Goal: Transaction & Acquisition: Purchase product/service

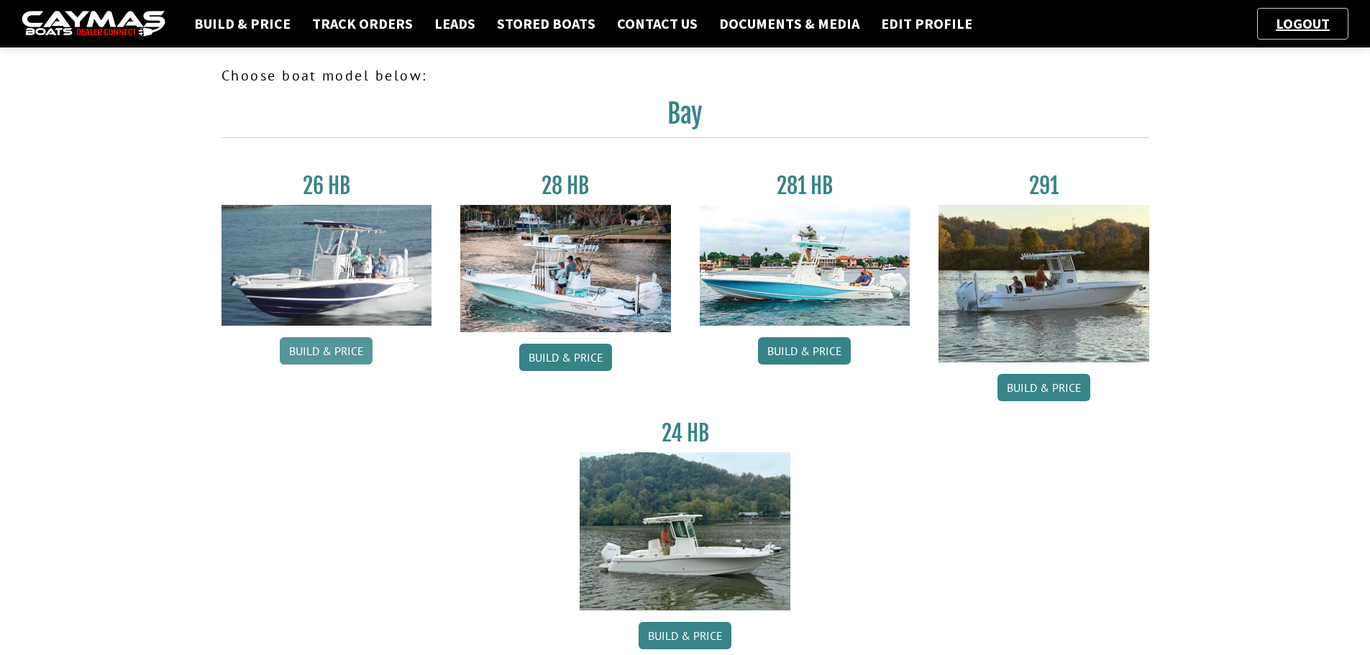
click at [308, 357] on link "Build & Price" at bounding box center [326, 350] width 93 height 27
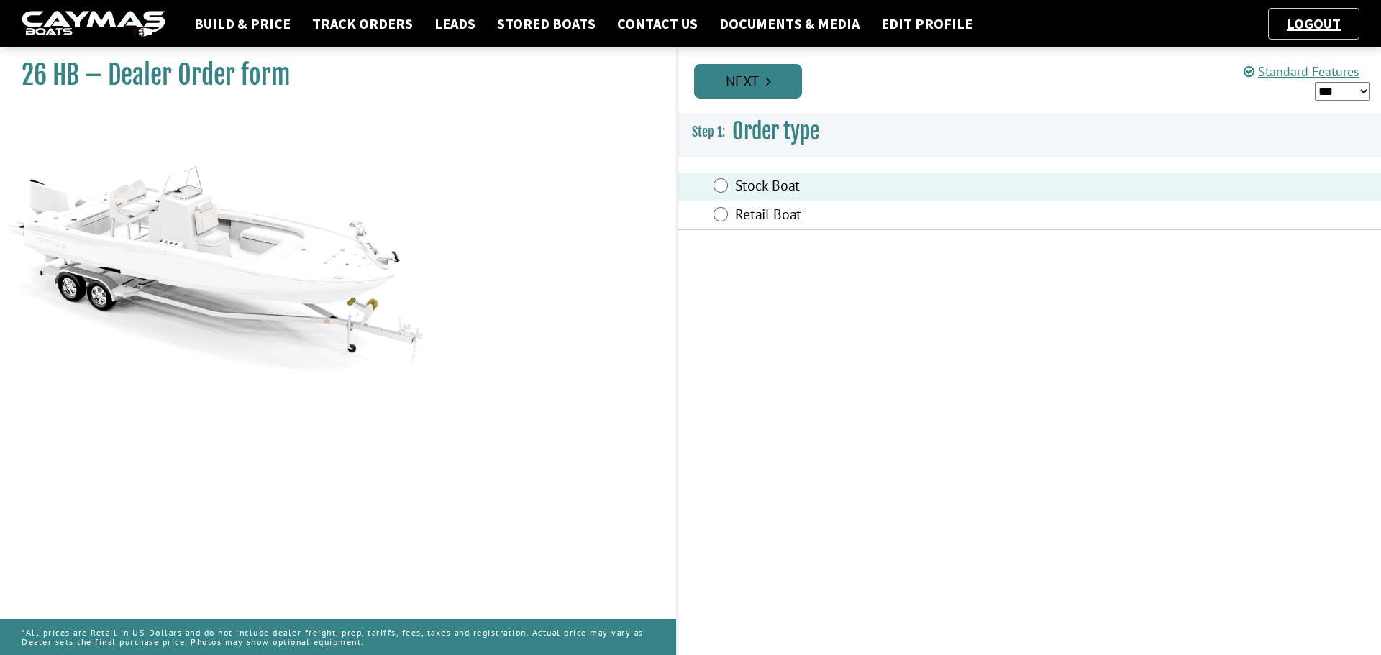
click at [736, 65] on link "Next" at bounding box center [748, 81] width 108 height 35
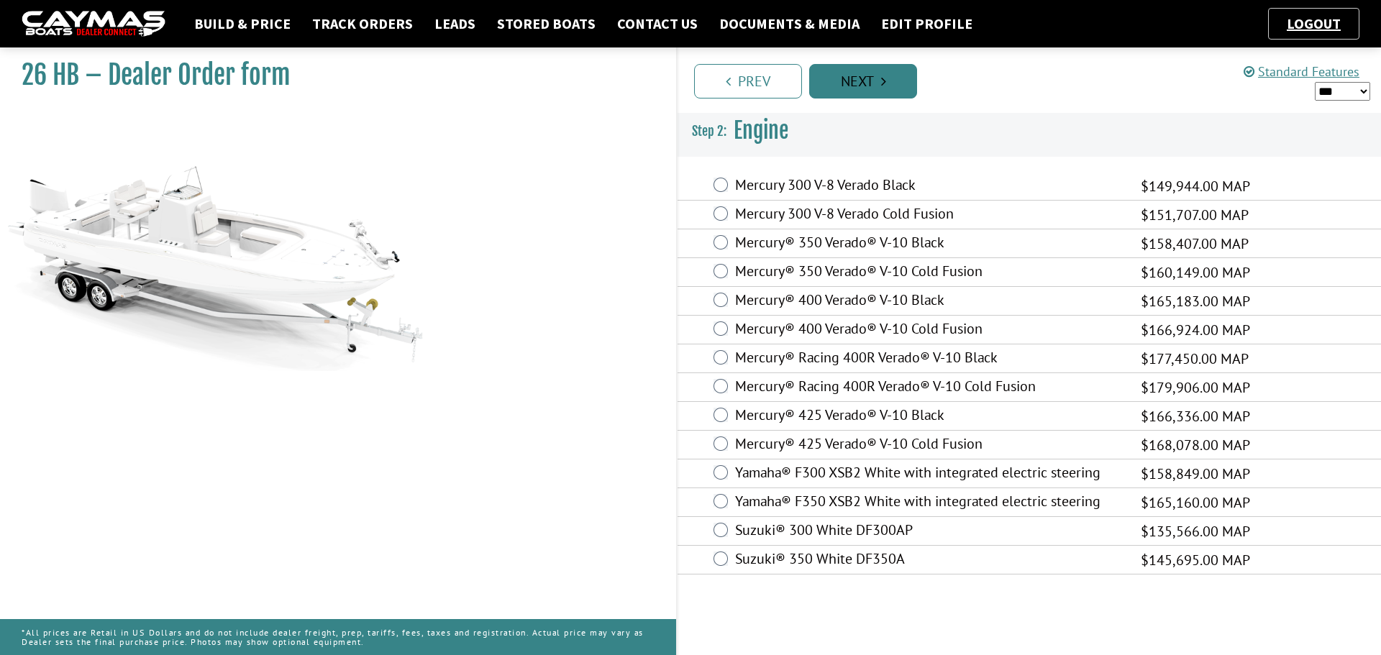
click at [877, 83] on link "Next" at bounding box center [863, 81] width 108 height 35
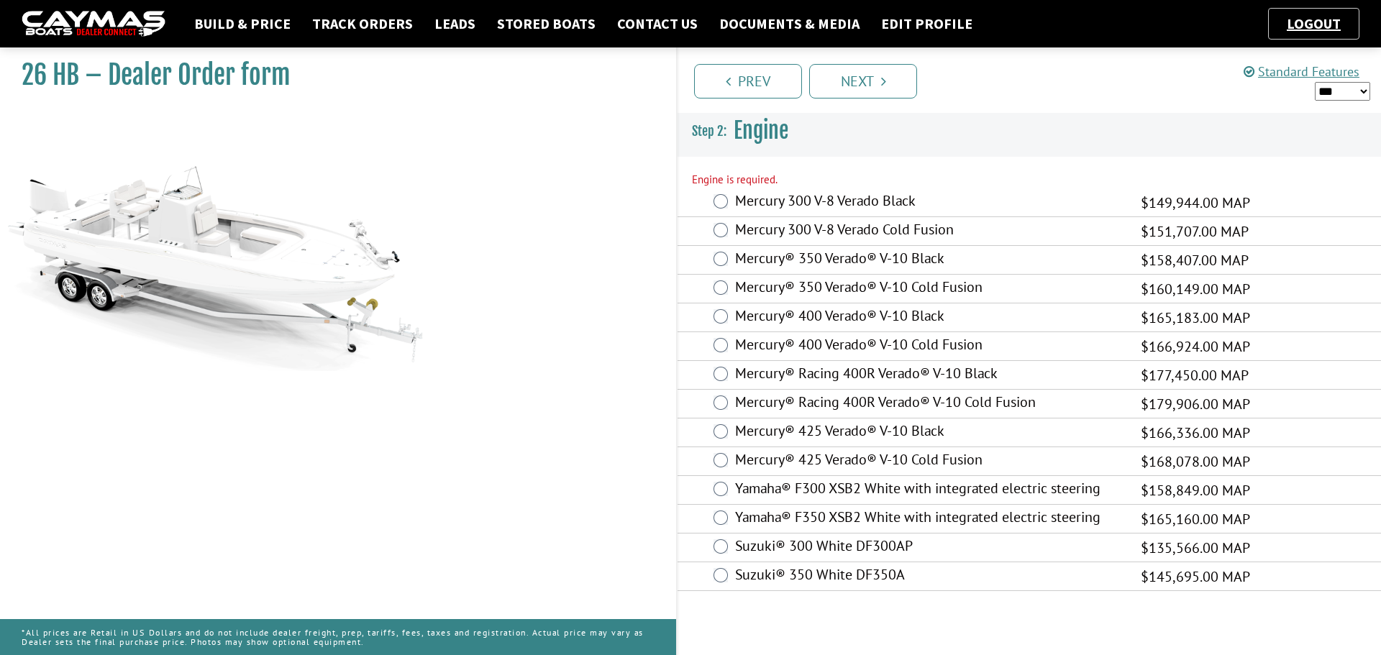
click at [709, 201] on div "Mercury 300 V-8 Verado Black $149,944.00 MAP $97,464.00 $149,944.00" at bounding box center [1029, 202] width 703 height 29
click at [732, 196] on div "Mercury 300 V-8 Verado Black $149,944.00 MAP $97,464.00 $149,944.00" at bounding box center [1029, 202] width 703 height 29
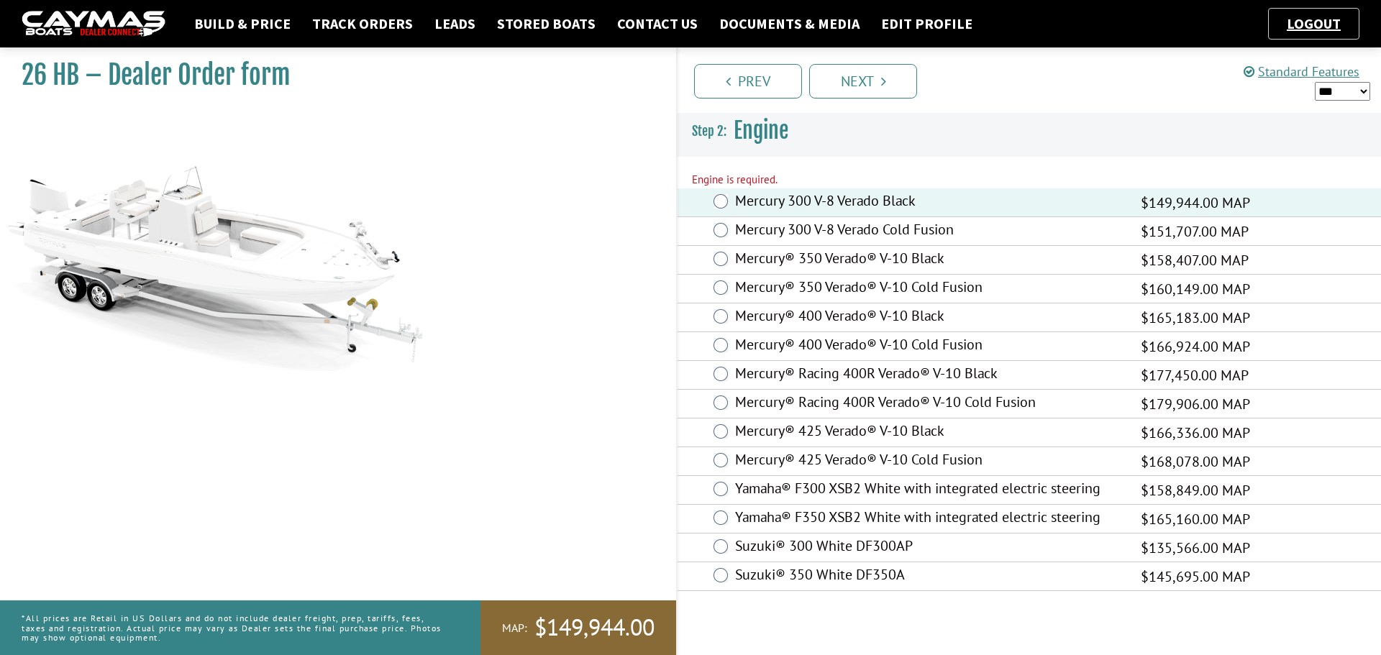
click at [861, 55] on div "Prev Next" at bounding box center [1028, 79] width 705 height 65
click at [862, 81] on link "Next" at bounding box center [863, 81] width 108 height 35
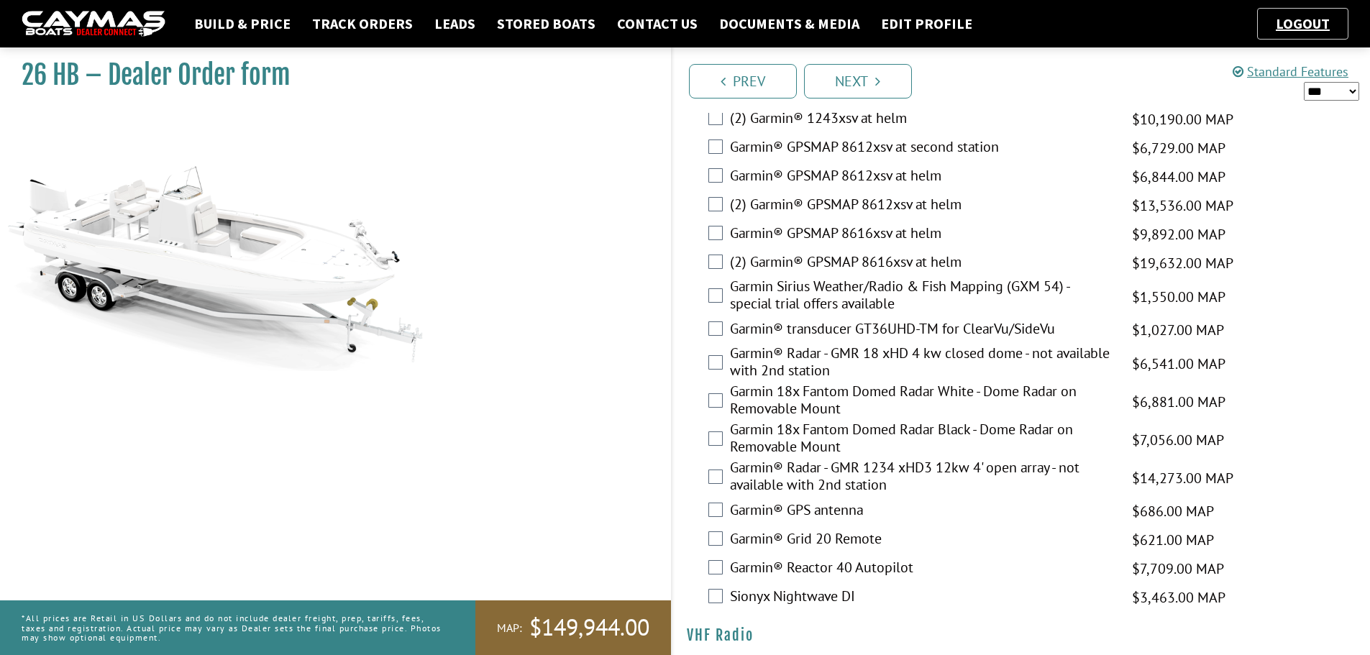
scroll to position [3537, 0]
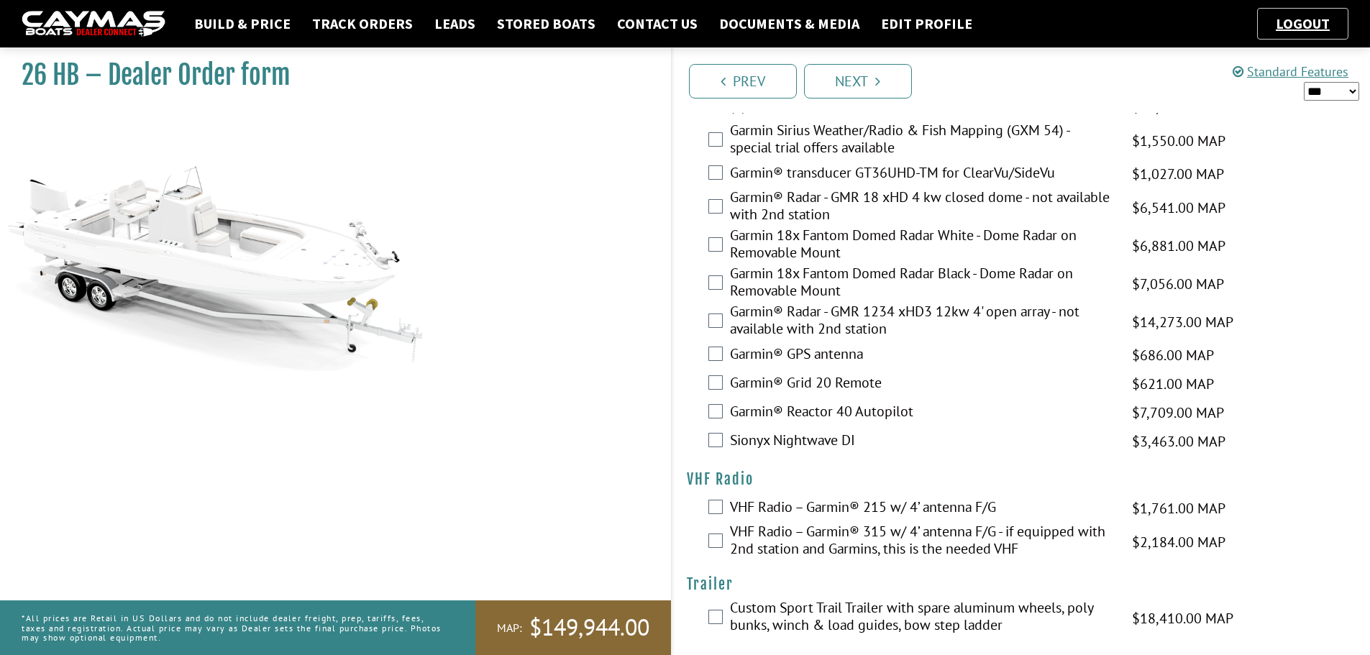
click at [849, 101] on div "Prev Next" at bounding box center [1021, 79] width 700 height 65
click at [850, 77] on link "Next" at bounding box center [858, 81] width 108 height 35
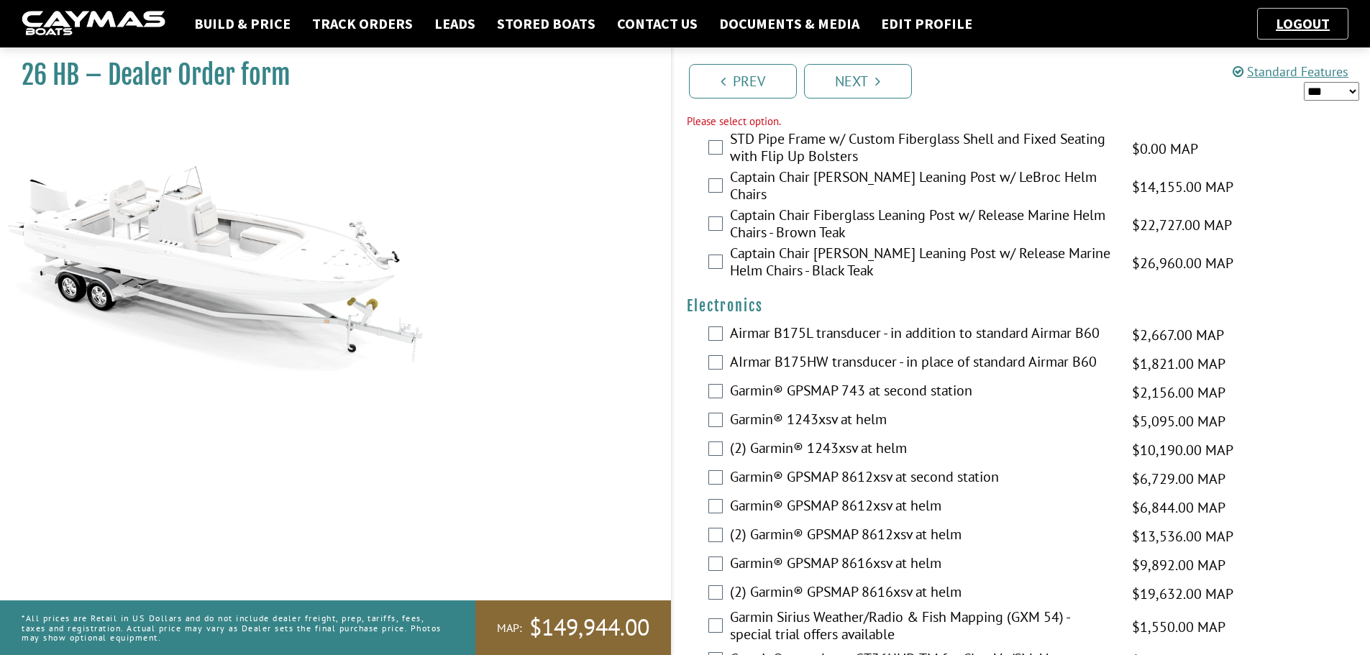
scroll to position [3036, 0]
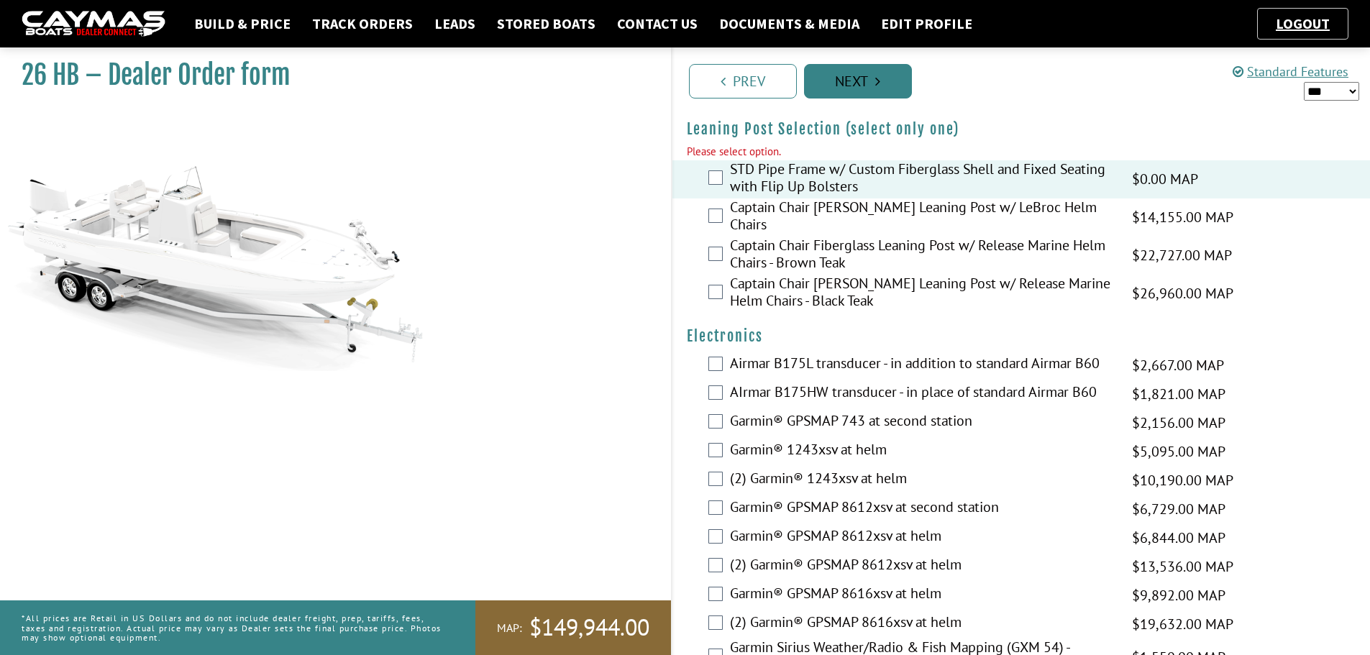
click at [841, 77] on link "Next" at bounding box center [858, 81] width 108 height 35
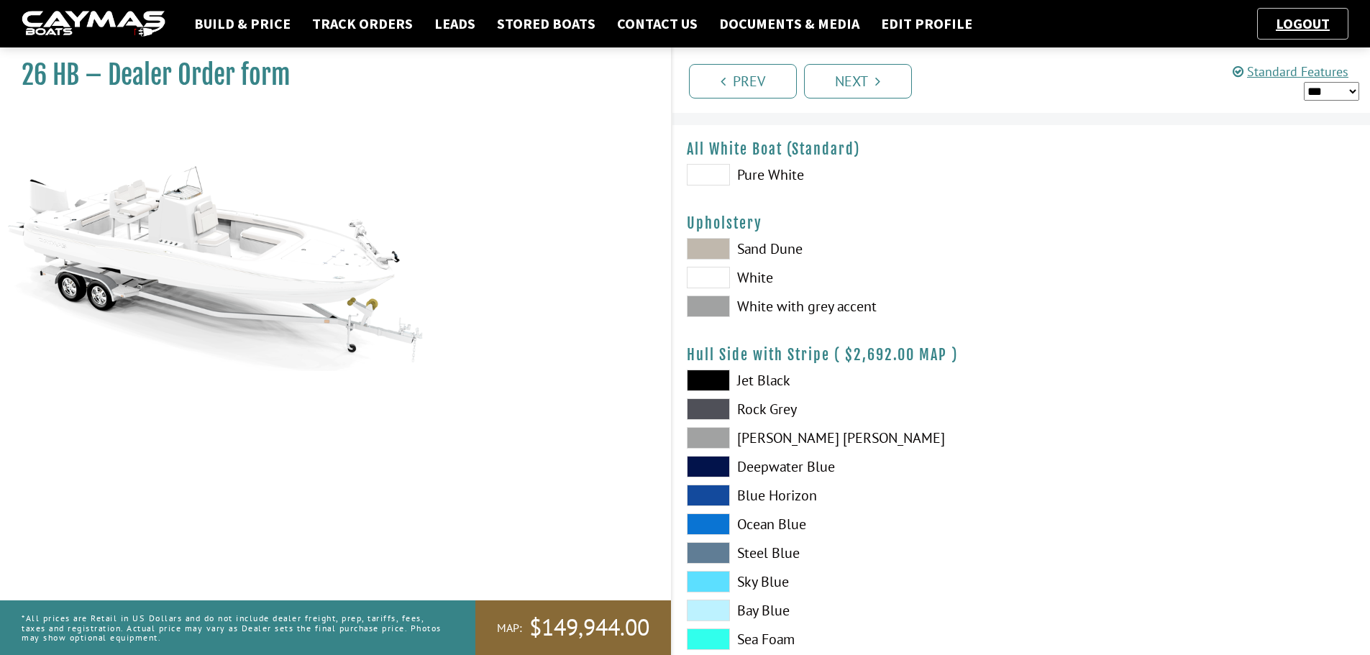
scroll to position [0, 0]
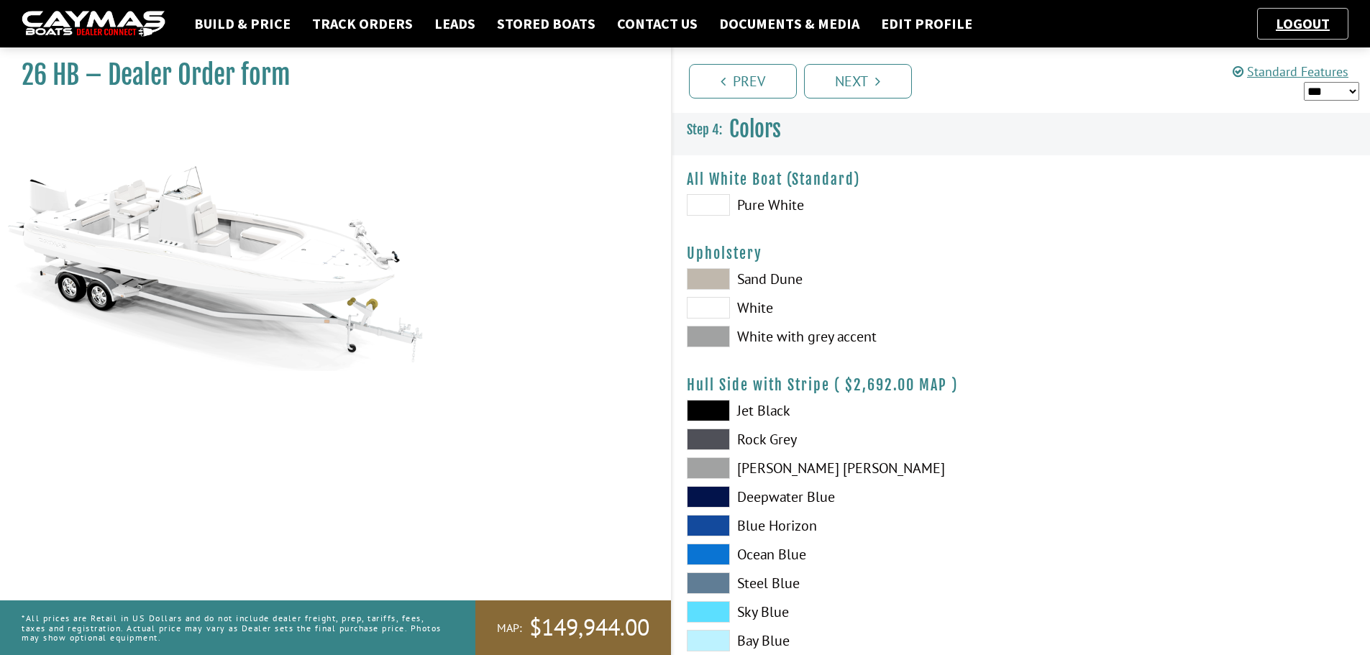
click at [704, 322] on div "Sand Dune White White with grey accent" at bounding box center [847, 311] width 349 height 86
click at [708, 340] on span at bounding box center [708, 337] width 43 height 22
click at [711, 304] on span at bounding box center [708, 308] width 43 height 22
click at [711, 274] on span at bounding box center [708, 279] width 43 height 22
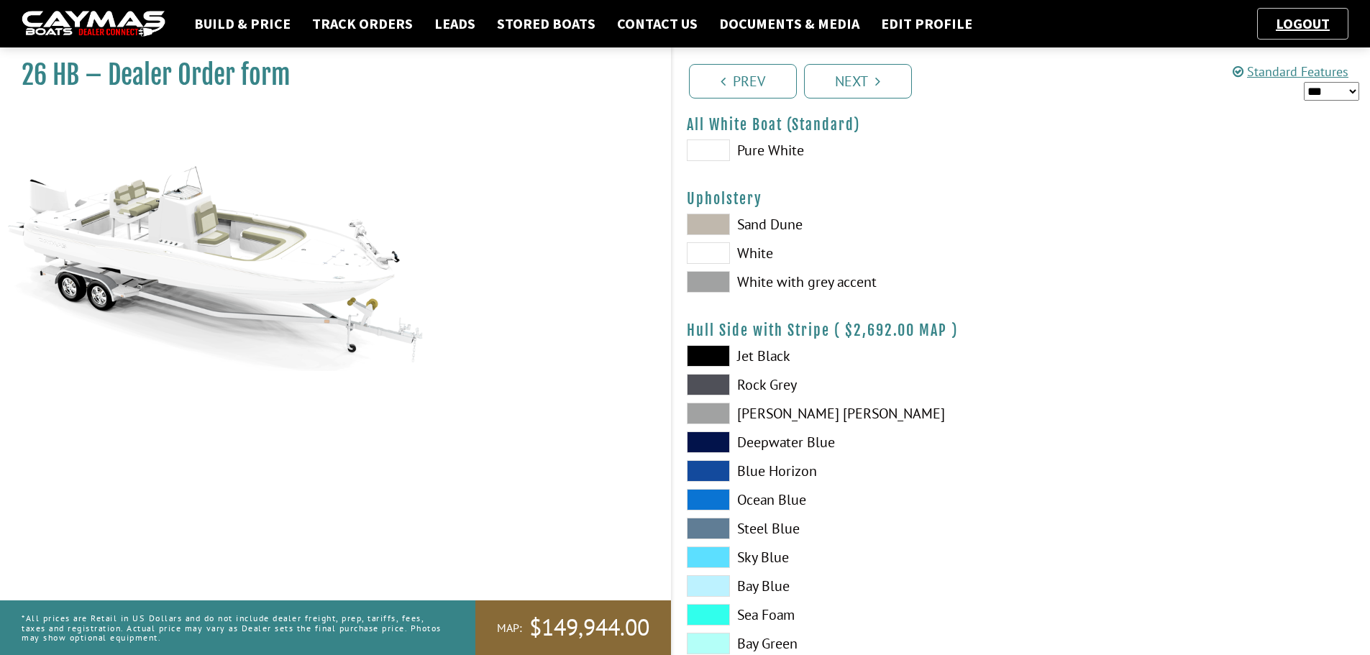
scroll to position [216, 0]
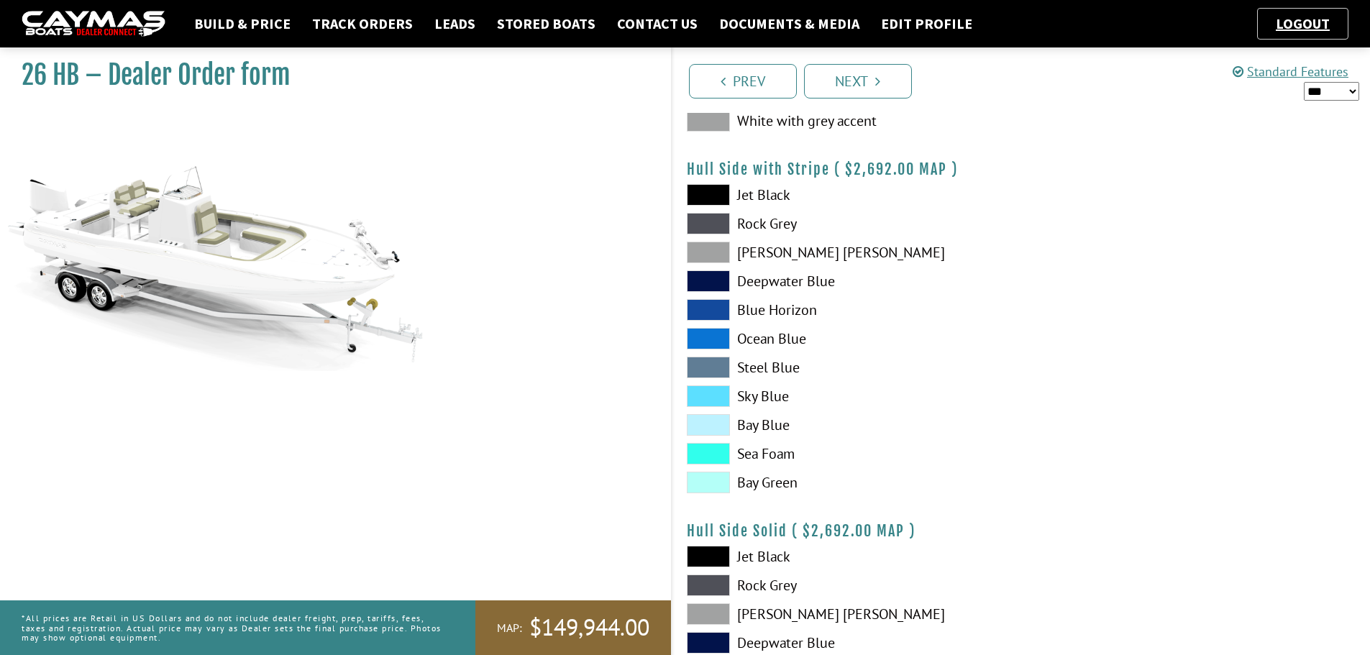
click at [716, 331] on span at bounding box center [708, 339] width 43 height 22
click at [704, 392] on span at bounding box center [708, 397] width 43 height 22
click at [706, 431] on span at bounding box center [708, 425] width 43 height 22
click at [706, 460] on span at bounding box center [708, 454] width 43 height 22
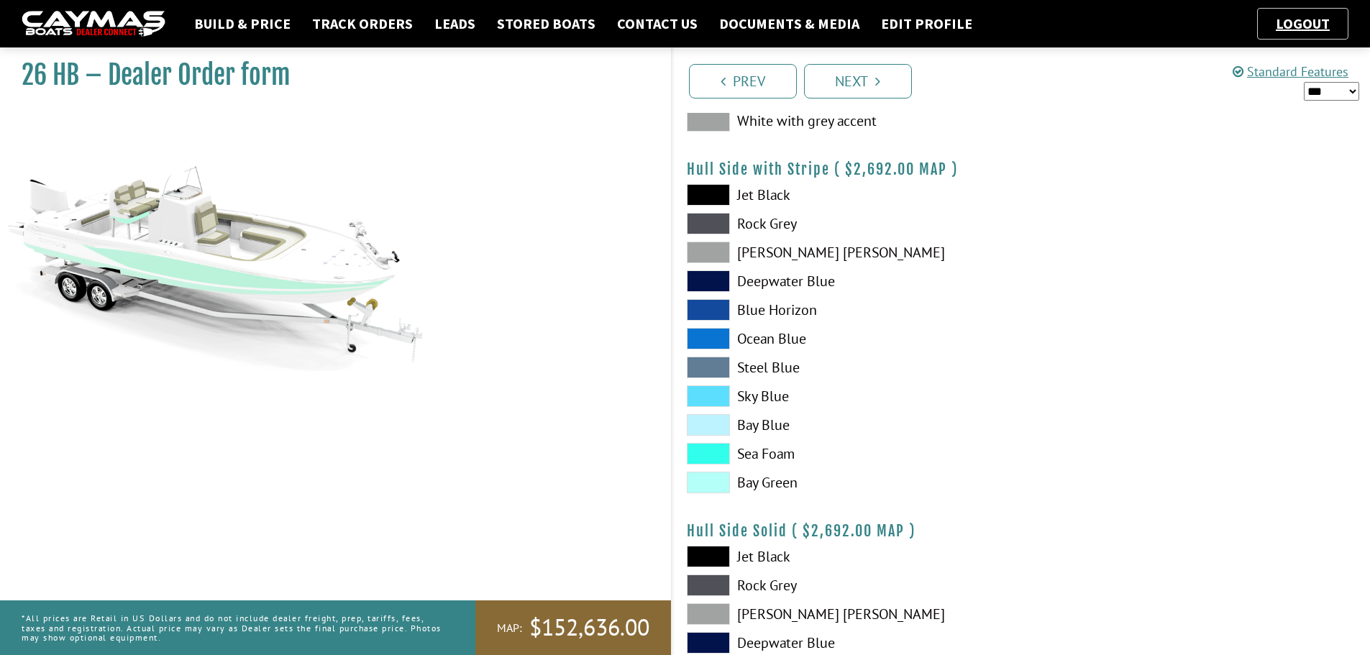
click at [703, 483] on span at bounding box center [708, 483] width 43 height 22
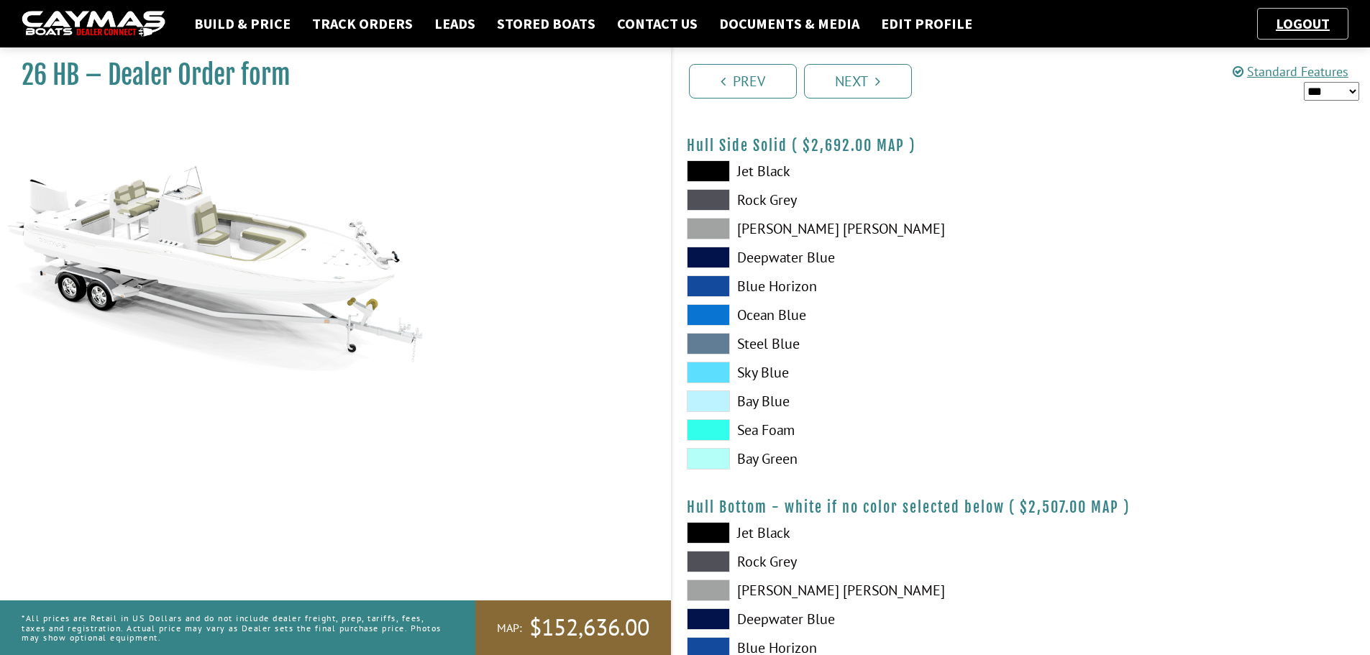
scroll to position [647, 0]
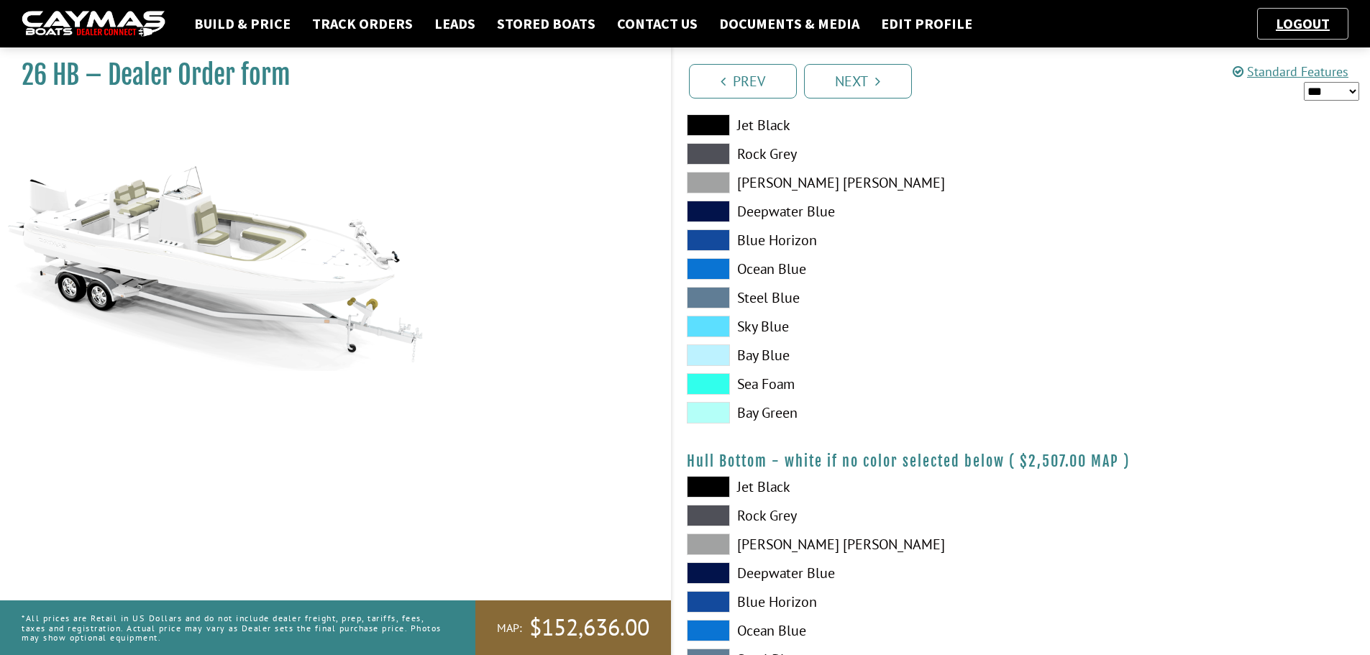
click at [708, 379] on span at bounding box center [708, 384] width 43 height 22
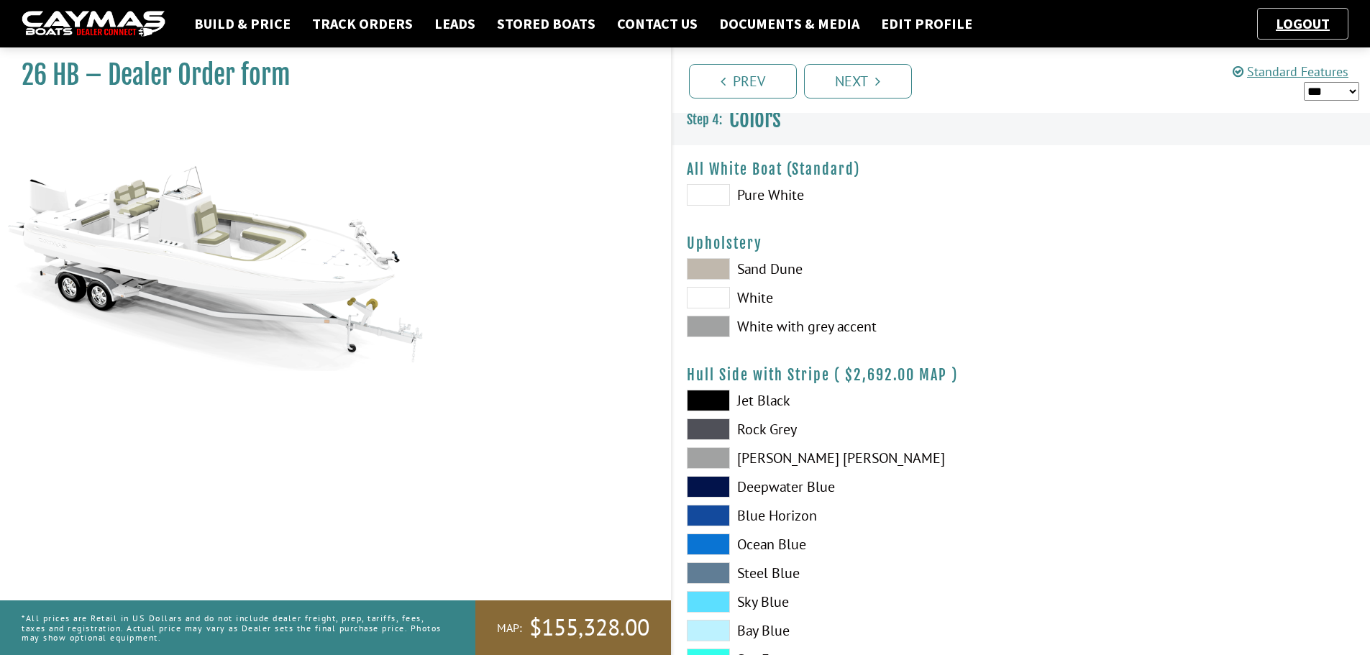
scroll to position [0, 0]
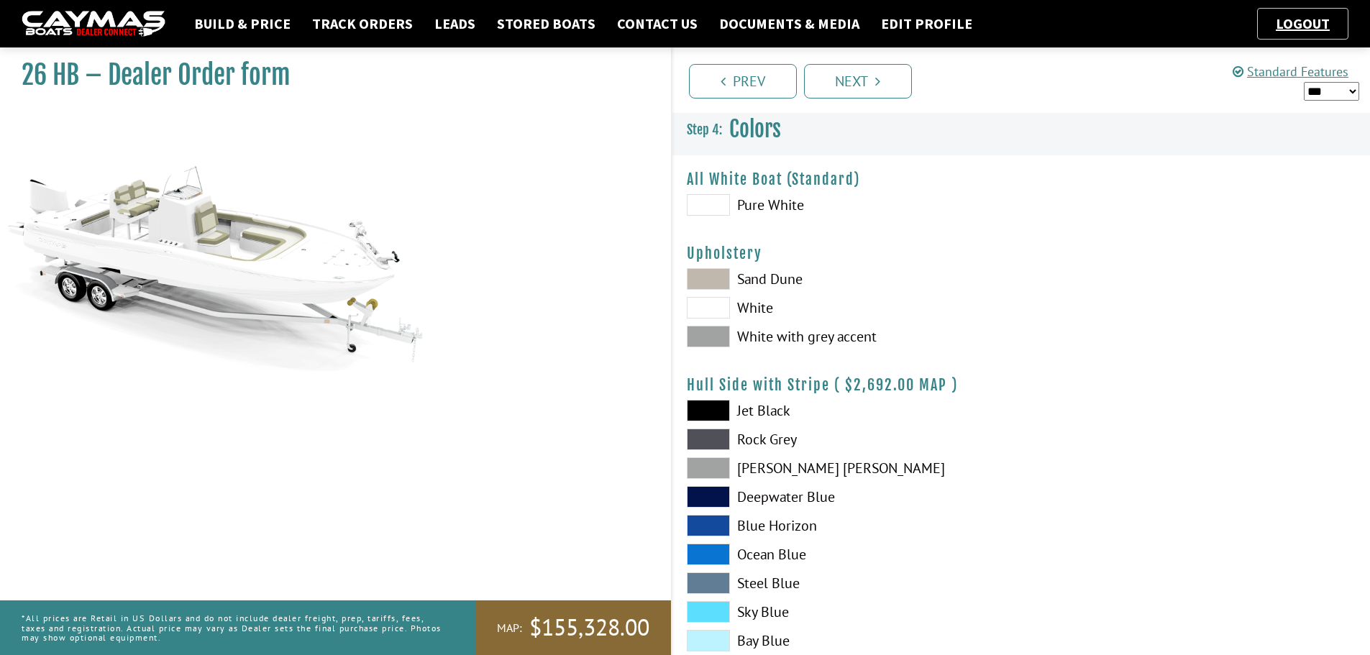
click at [1323, 93] on select "*** ****** ******" at bounding box center [1331, 91] width 55 height 19
click at [1304, 82] on select "*** ****** ******" at bounding box center [1331, 91] width 55 height 19
click at [1328, 93] on select "*** ****** ******" at bounding box center [1331, 91] width 55 height 19
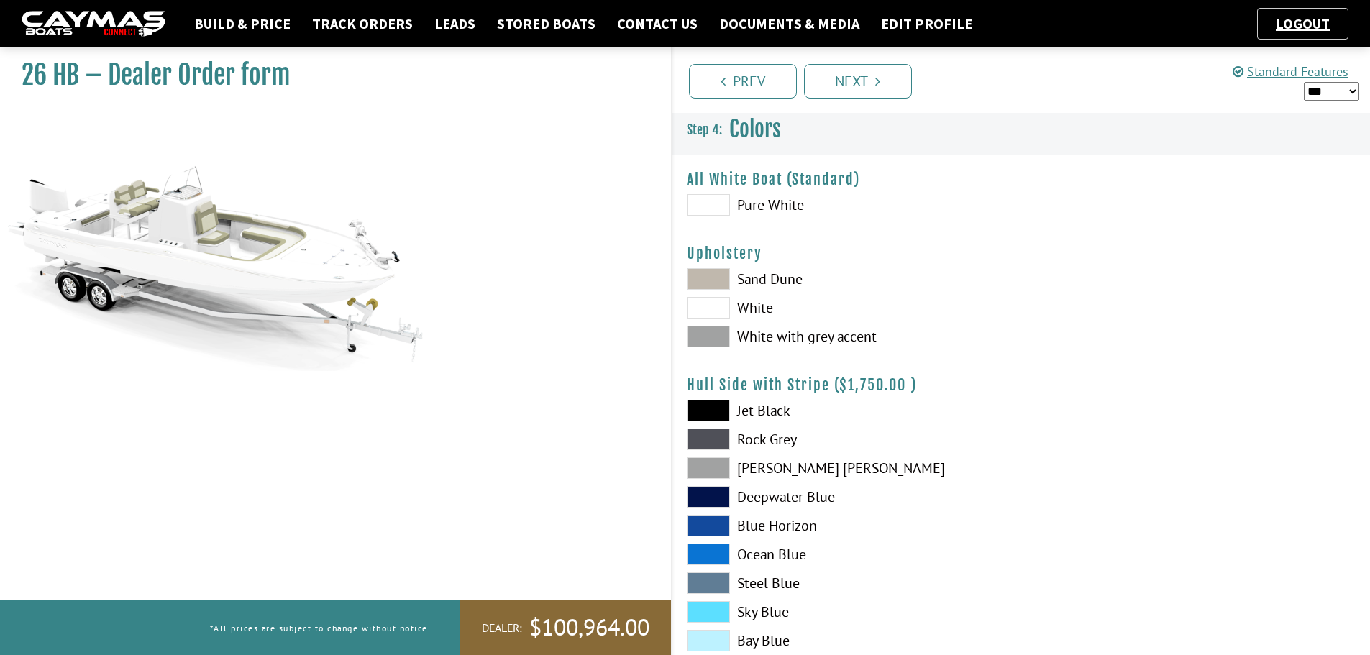
select select "*"
click at [1304, 82] on select "*** ****** ******" at bounding box center [1331, 91] width 55 height 19
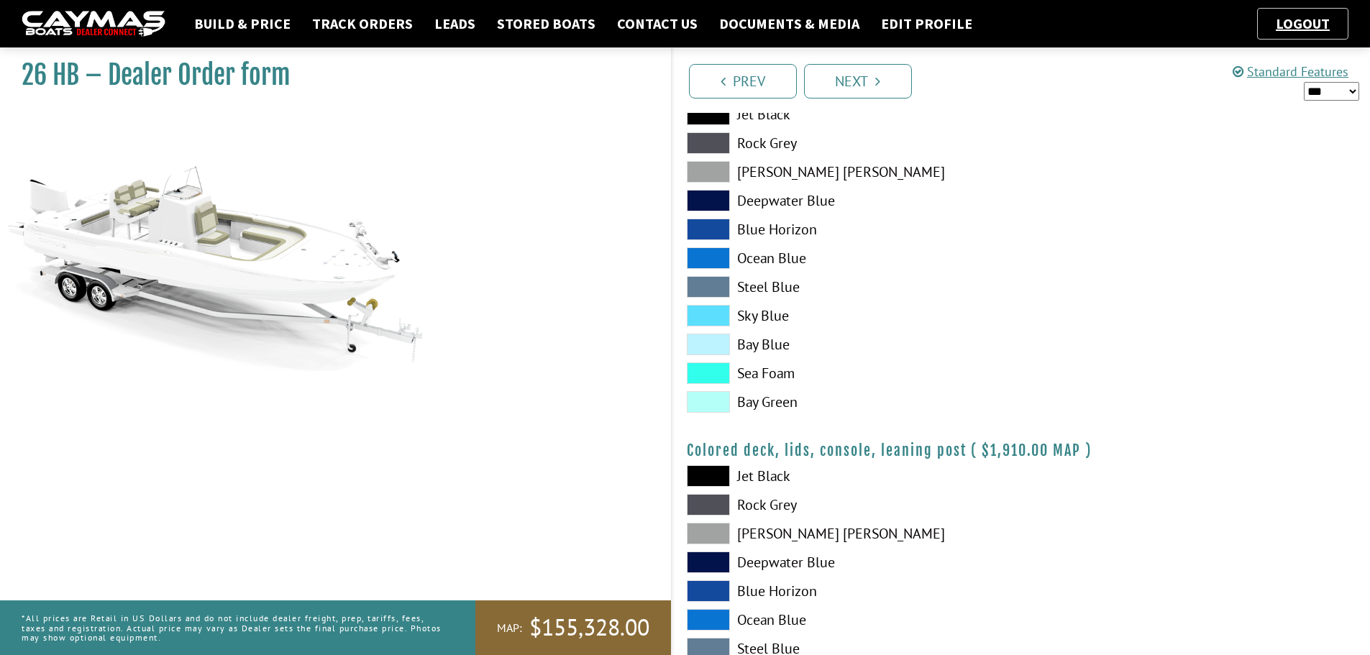
scroll to position [1544, 0]
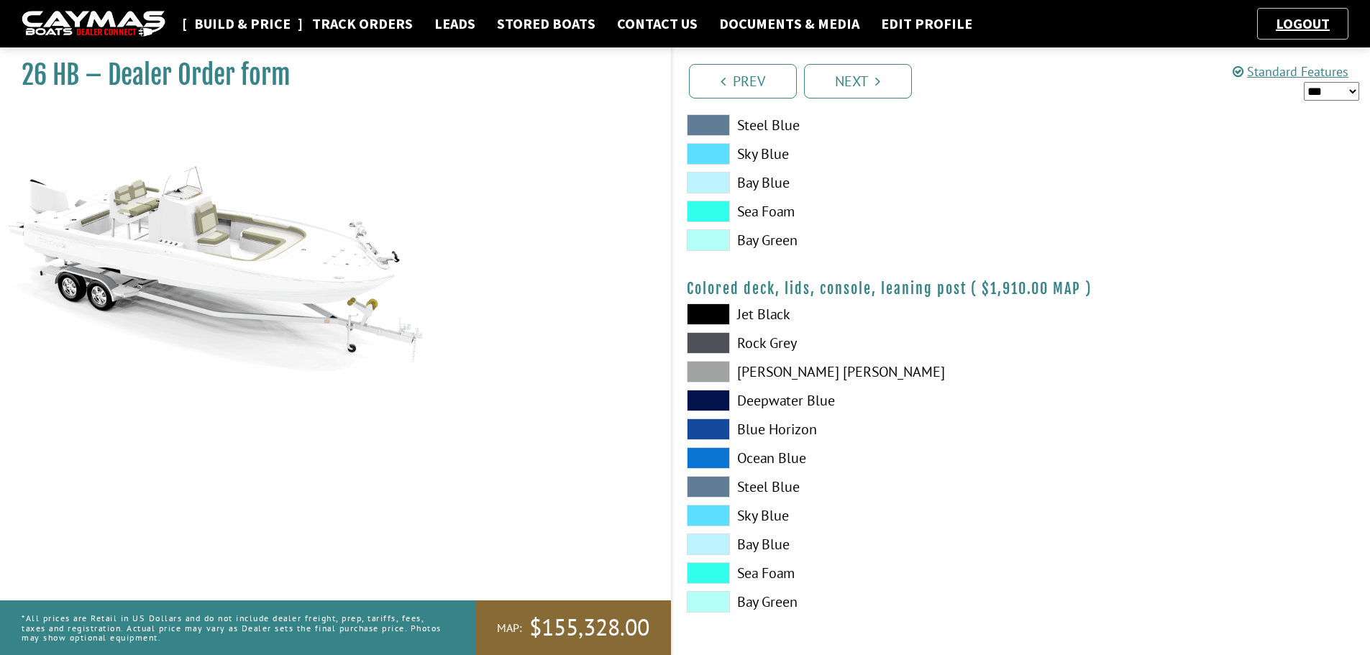
click at [268, 27] on link "Build & Price" at bounding box center [242, 23] width 111 height 19
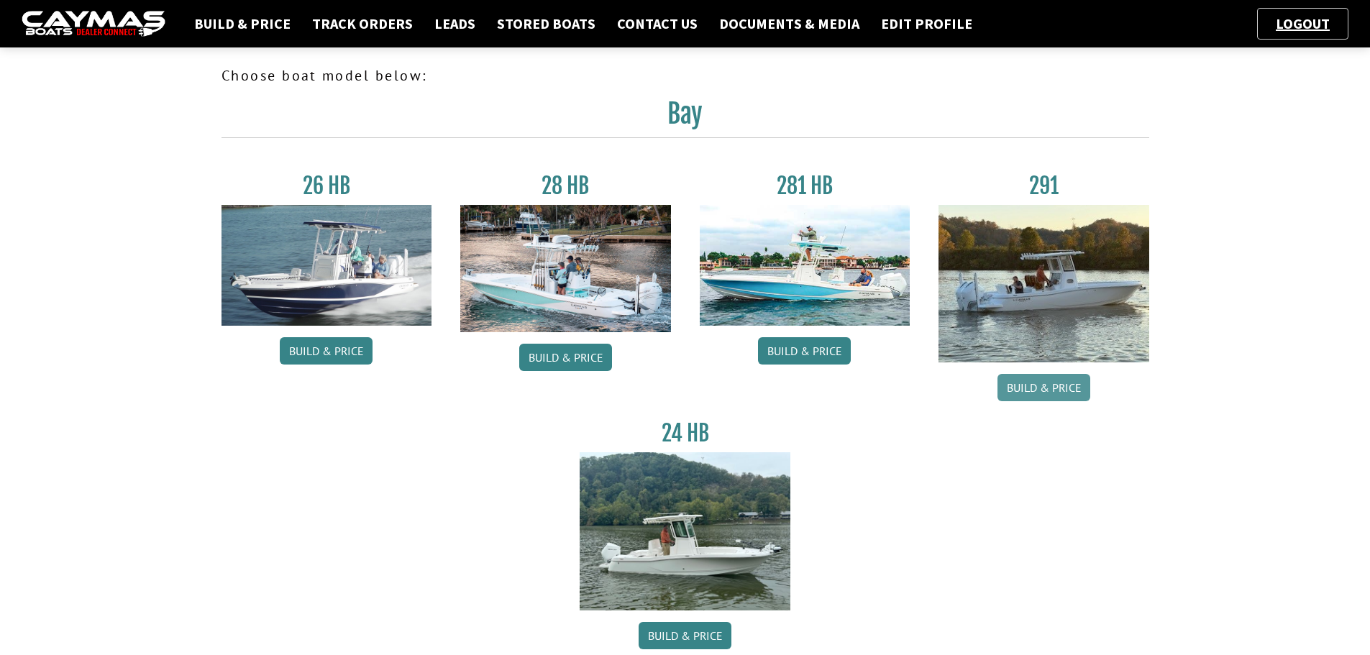
click at [1033, 378] on link "Build & Price" at bounding box center [1044, 387] width 93 height 27
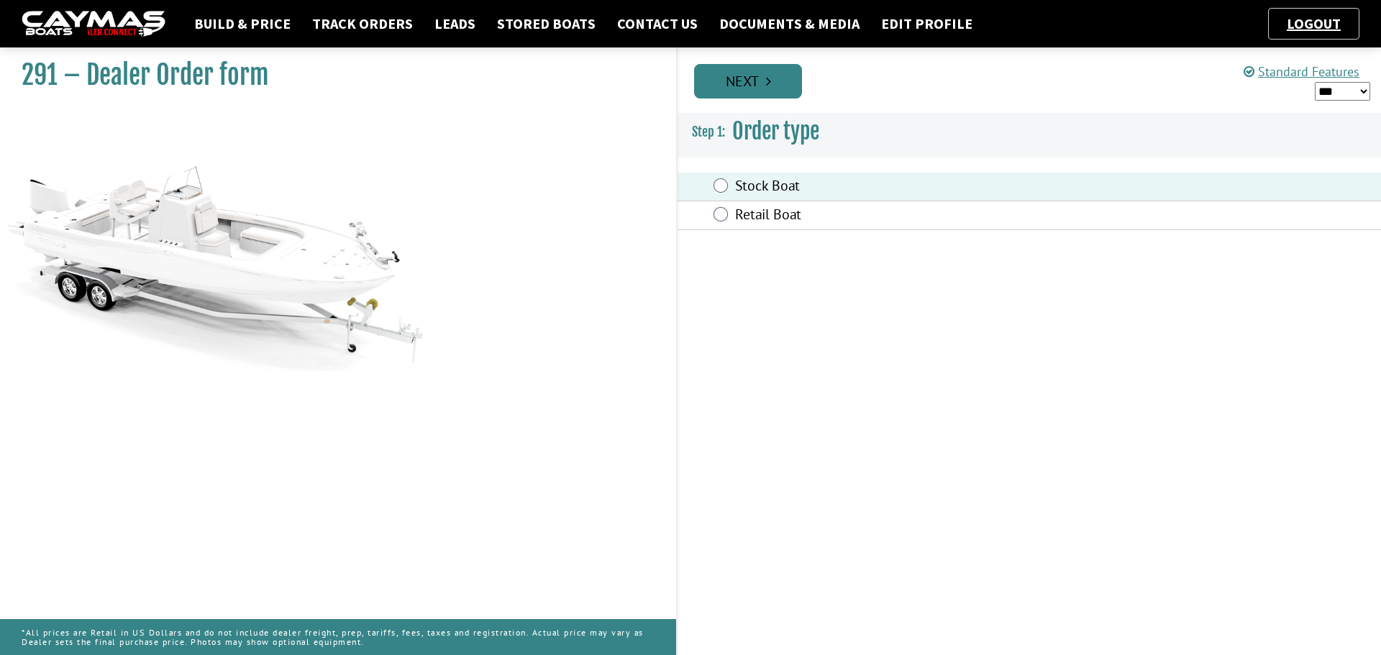
click at [732, 70] on link "Next" at bounding box center [748, 81] width 108 height 35
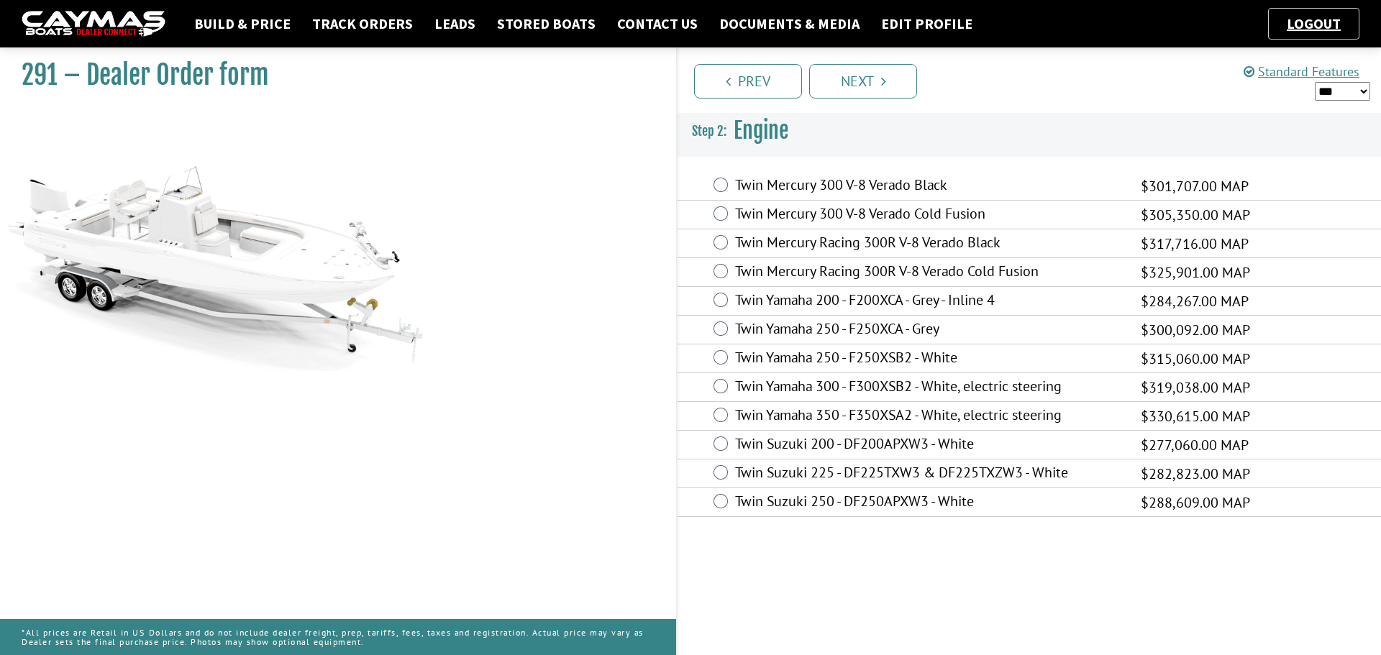
click at [735, 184] on label "Twin Mercury 300 V-8 Verado Black" at bounding box center [929, 186] width 388 height 21
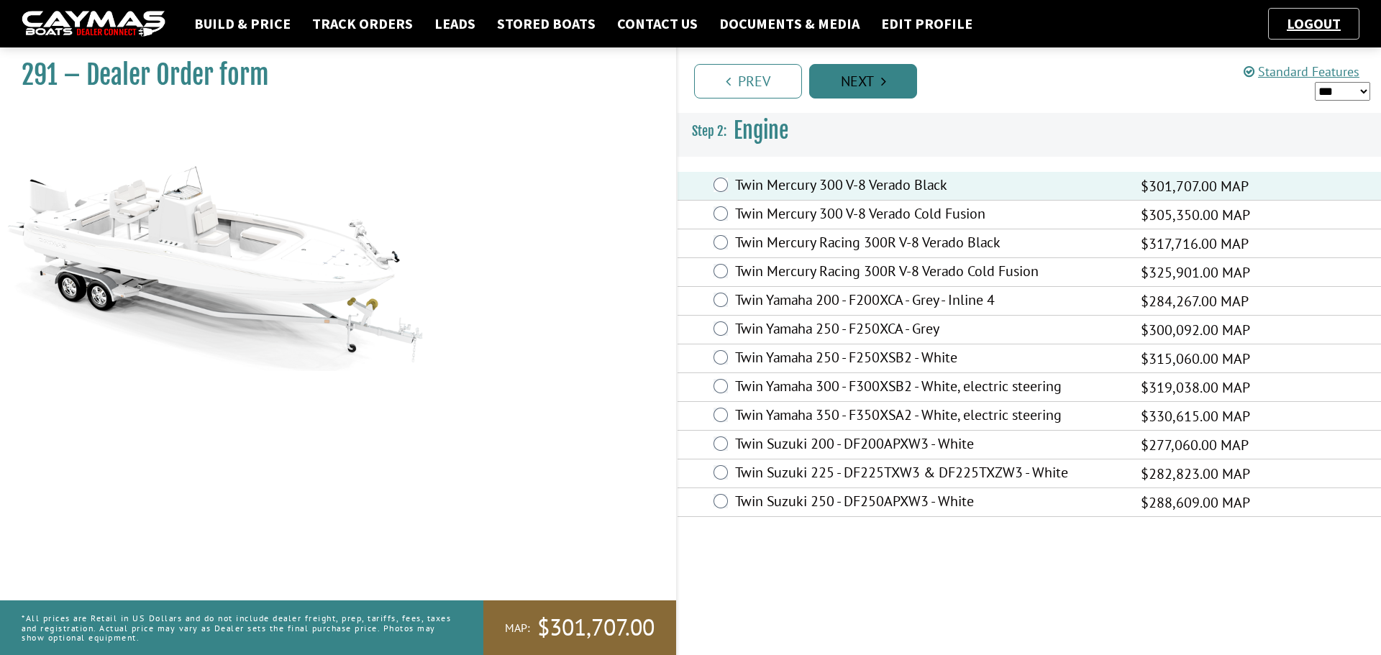
click at [865, 79] on link "Next" at bounding box center [863, 81] width 108 height 35
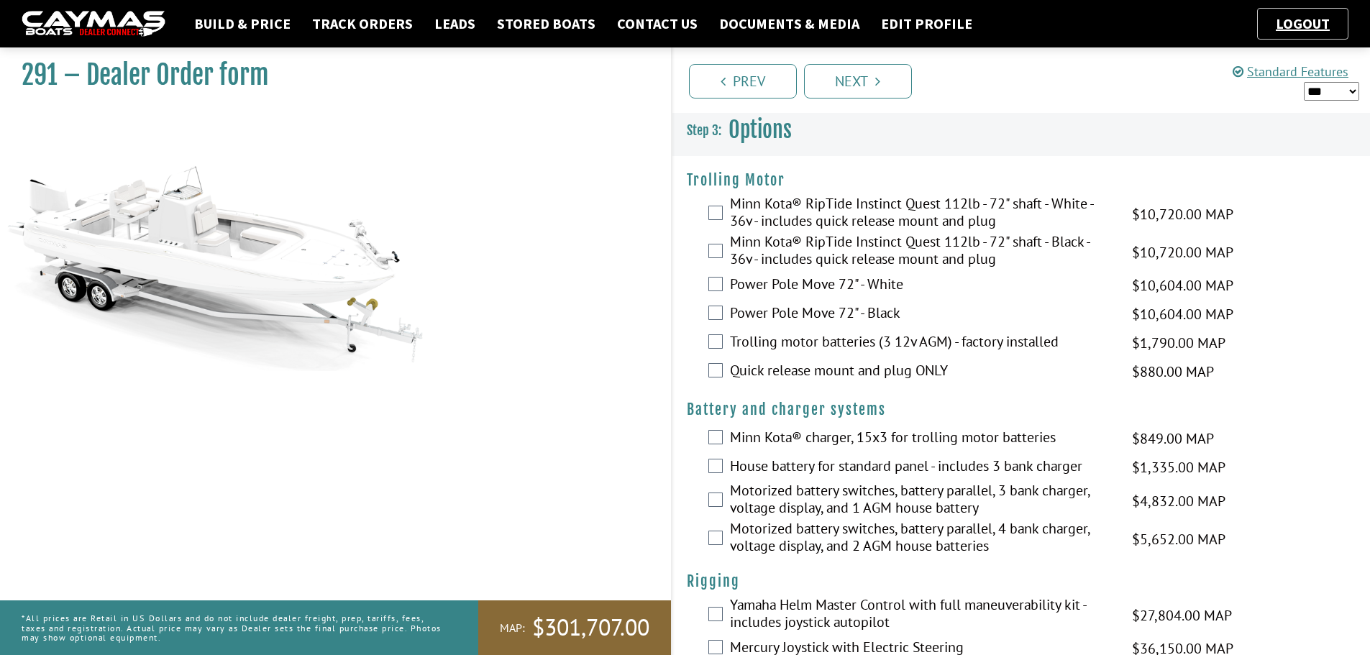
click at [747, 196] on label "Minn Kota® RipTide Instinct Quest 112lb - 72" shaft - White - 36v - includes qu…" at bounding box center [922, 214] width 384 height 38
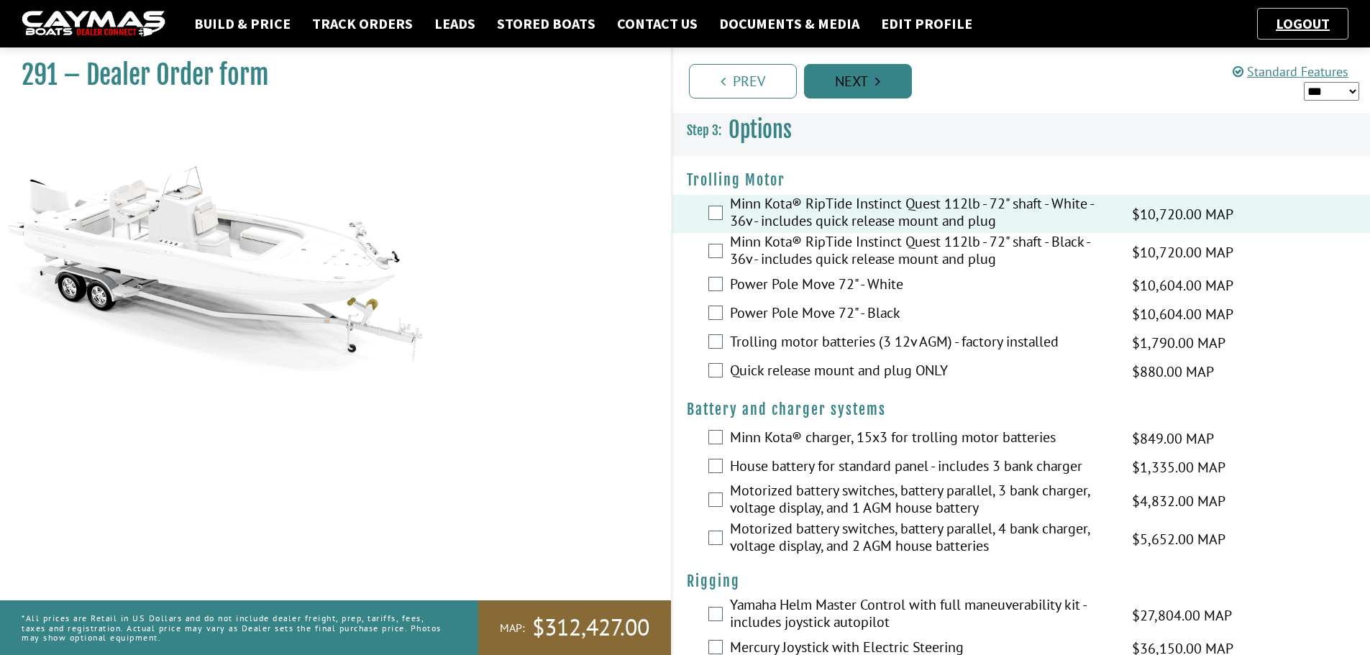
click at [849, 93] on link "Next" at bounding box center [858, 81] width 108 height 35
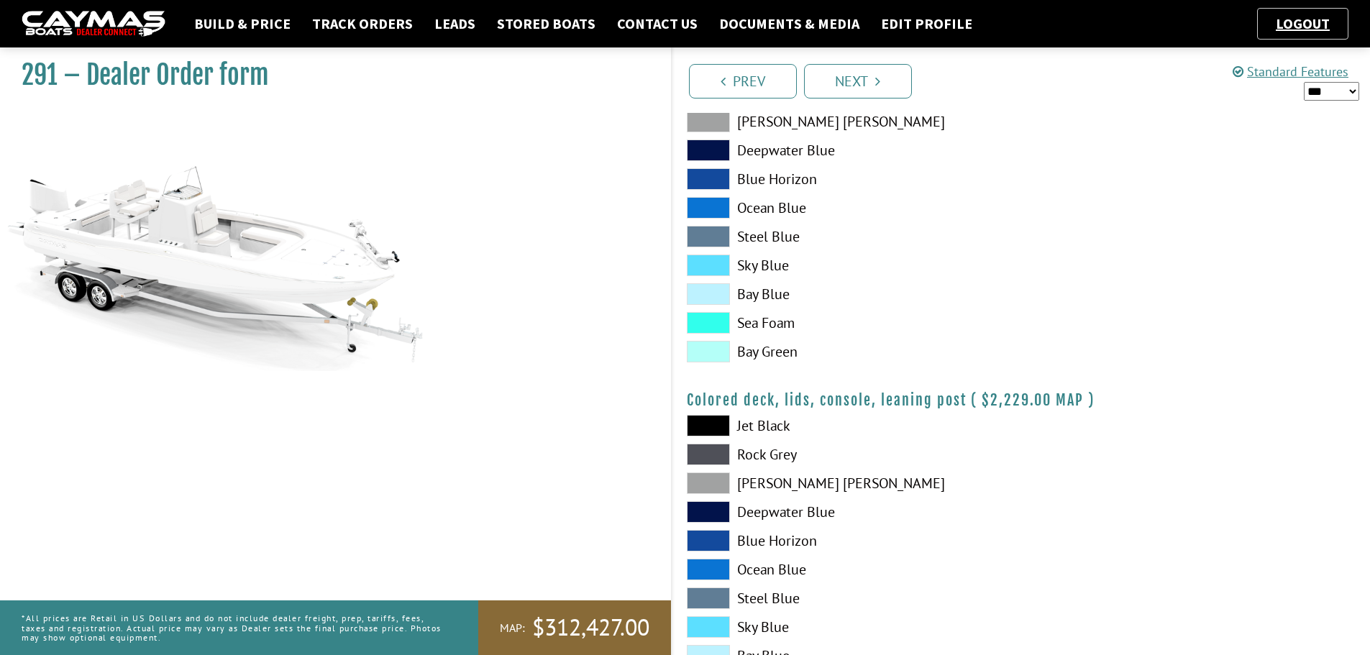
scroll to position [1439, 0]
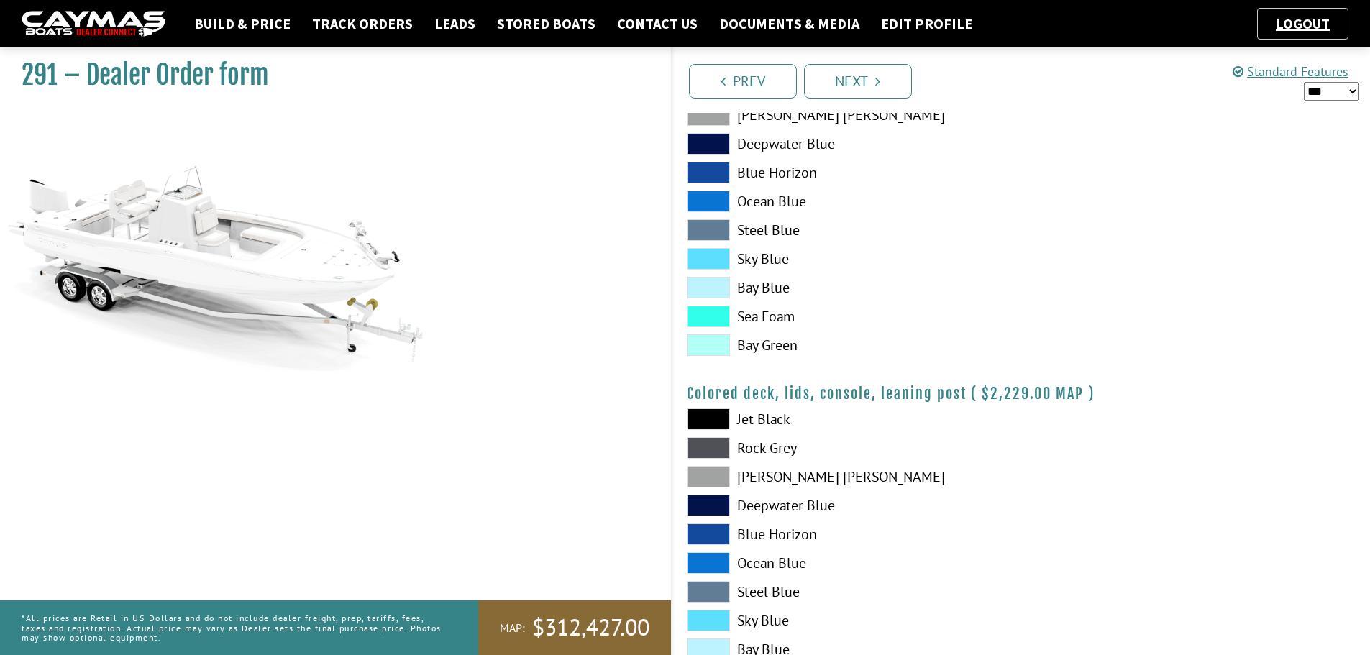
click at [1318, 93] on select "*** ****** ******" at bounding box center [1331, 91] width 55 height 19
select select "*"
click at [1304, 82] on select "*** ****** ******" at bounding box center [1331, 91] width 55 height 19
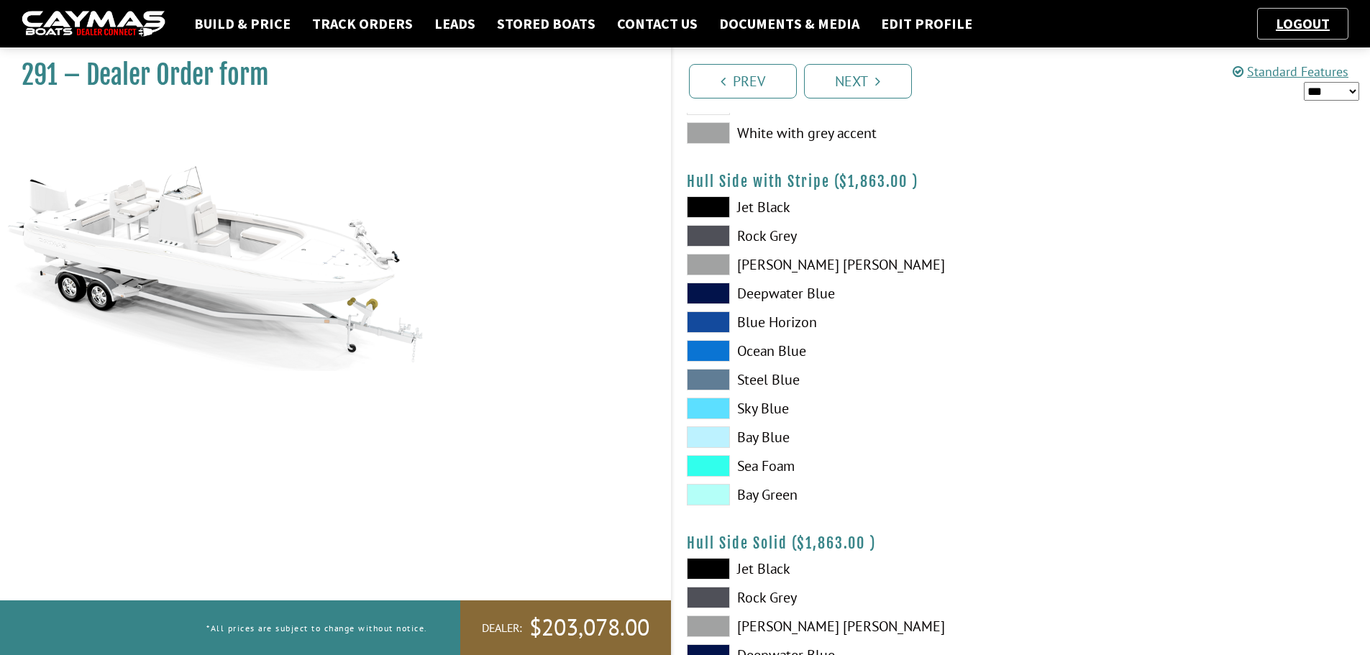
scroll to position [0, 0]
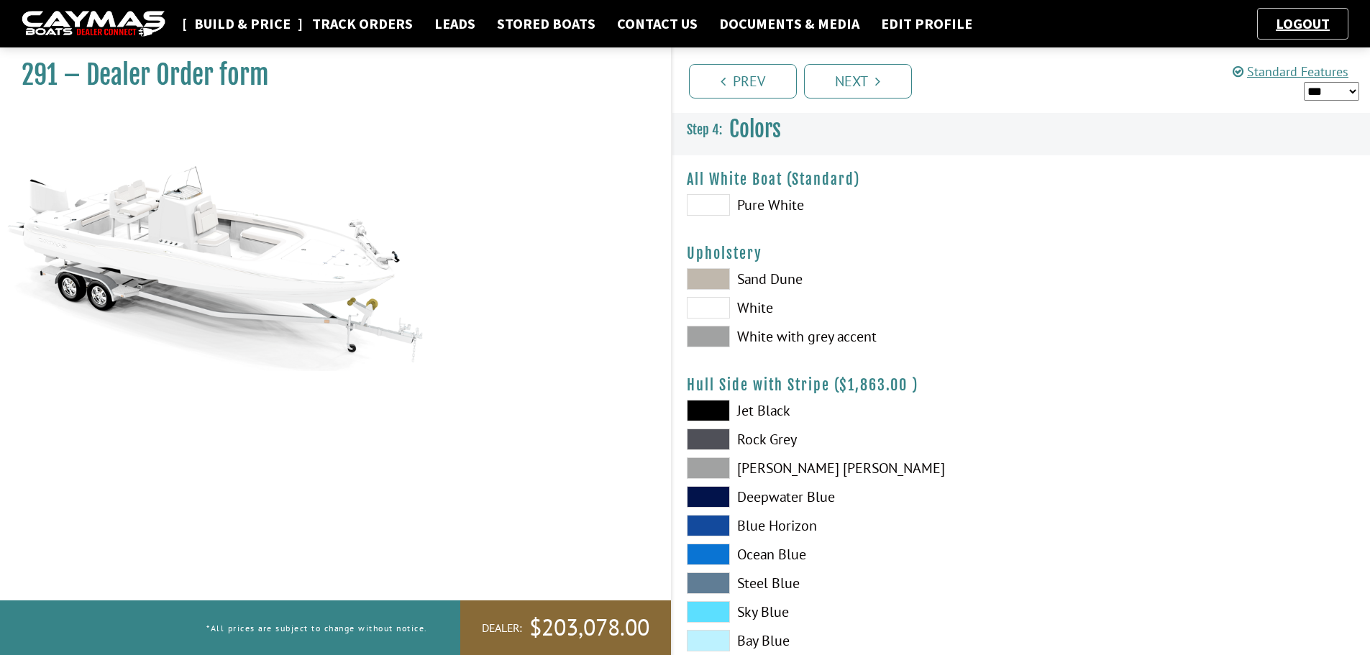
click at [227, 28] on link "Build & Price" at bounding box center [242, 23] width 111 height 19
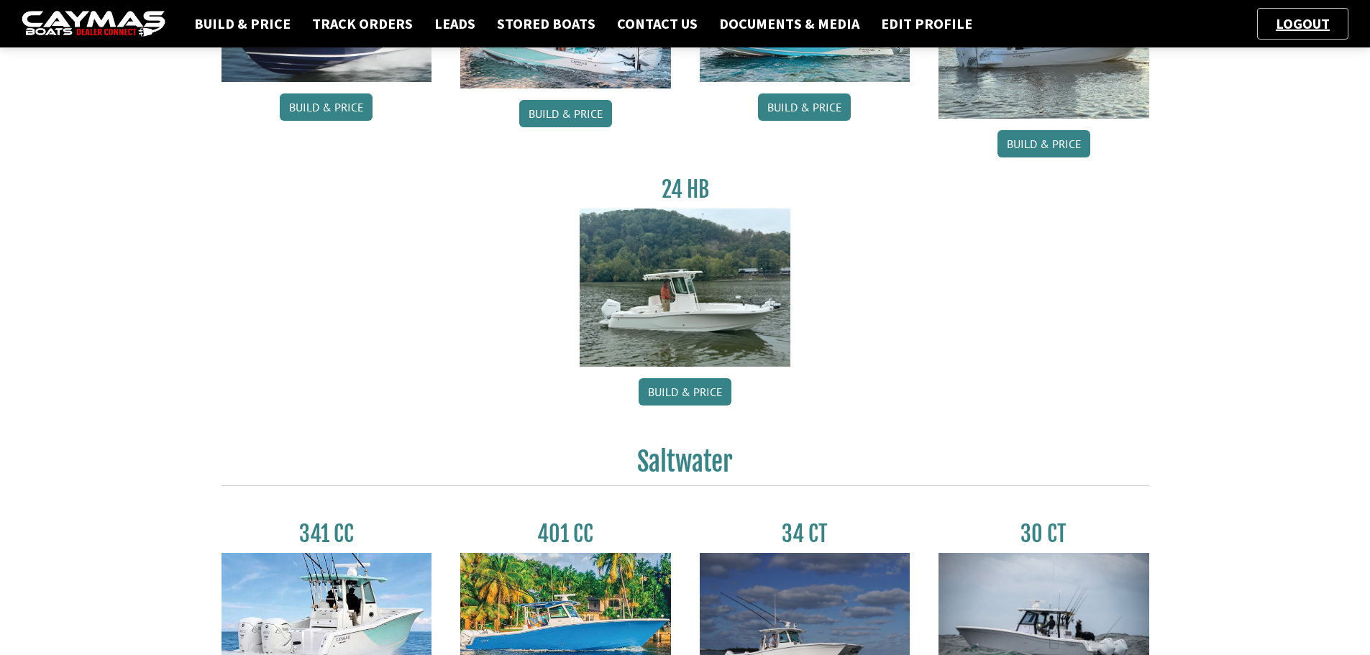
scroll to position [288, 0]
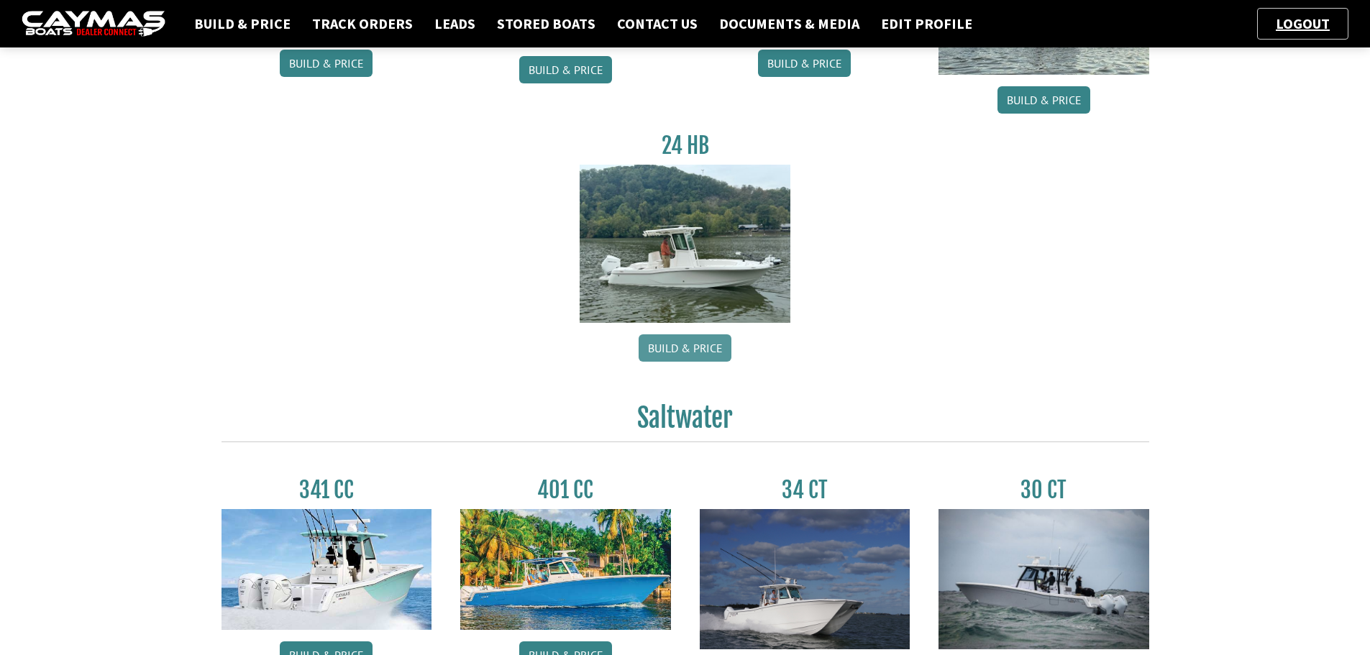
click at [691, 343] on link "Build & Price" at bounding box center [685, 347] width 93 height 27
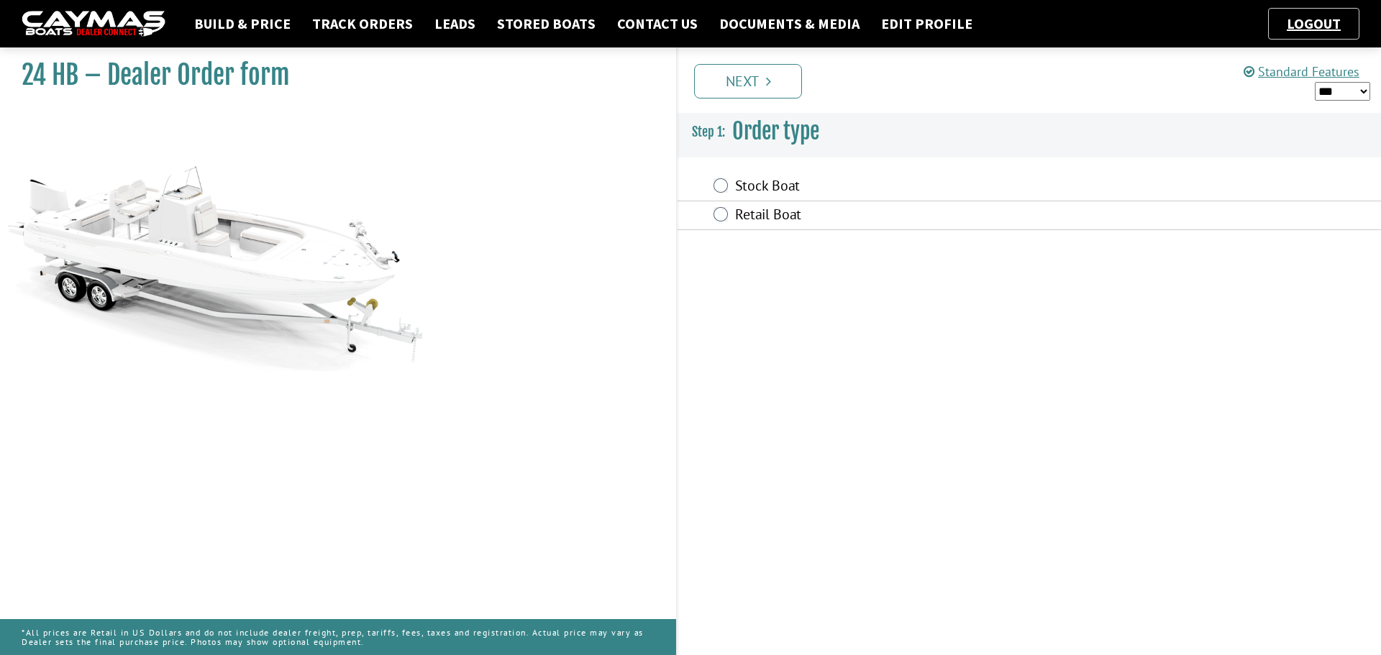
click at [729, 184] on div "Stock Boat" at bounding box center [1029, 187] width 703 height 29
click at [717, 193] on div "Stock Boat" at bounding box center [1029, 187] width 703 height 29
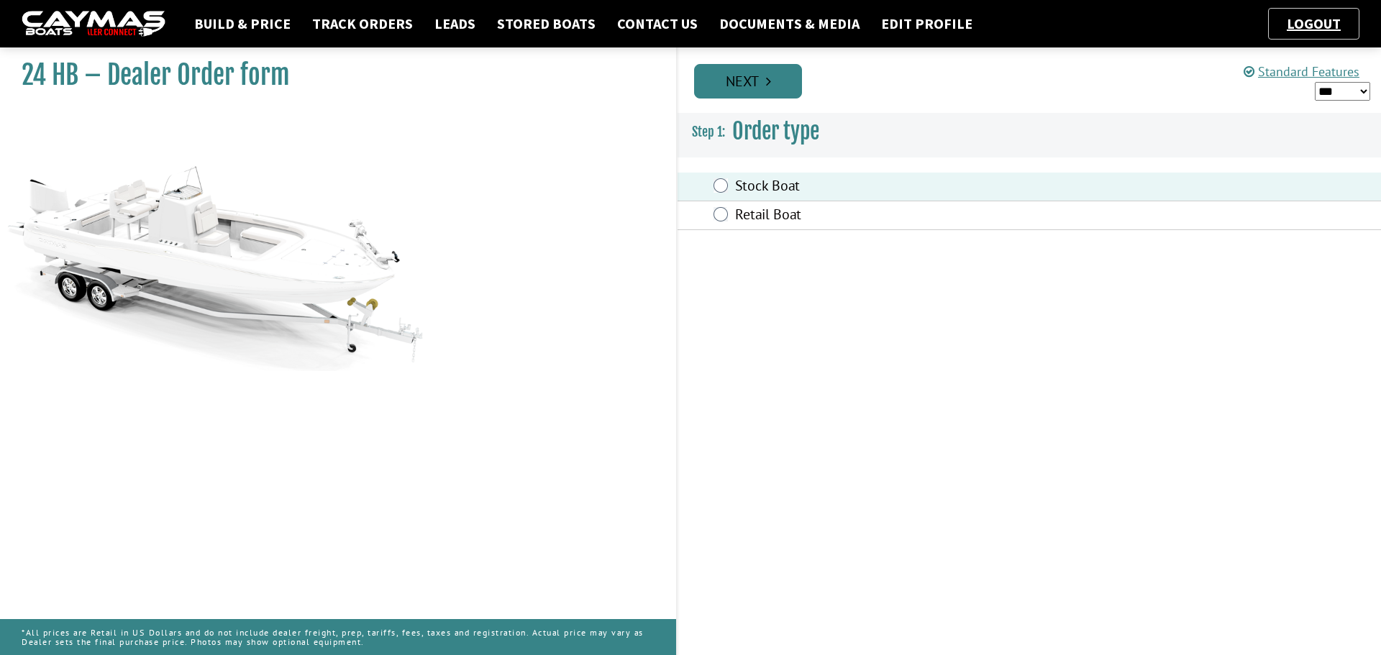
click at [770, 81] on icon "Pagination" at bounding box center [768, 81] width 5 height 14
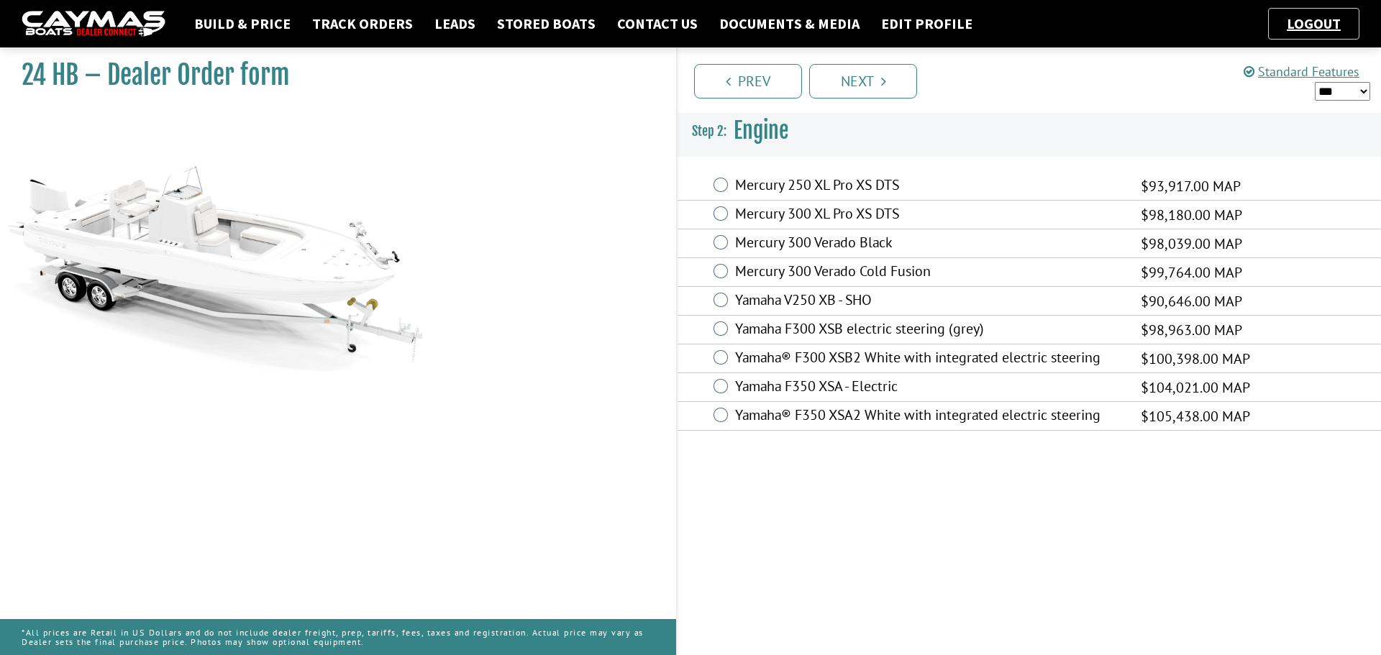
click at [787, 185] on label "Mercury 250 XL Pro XS DTS" at bounding box center [929, 186] width 388 height 21
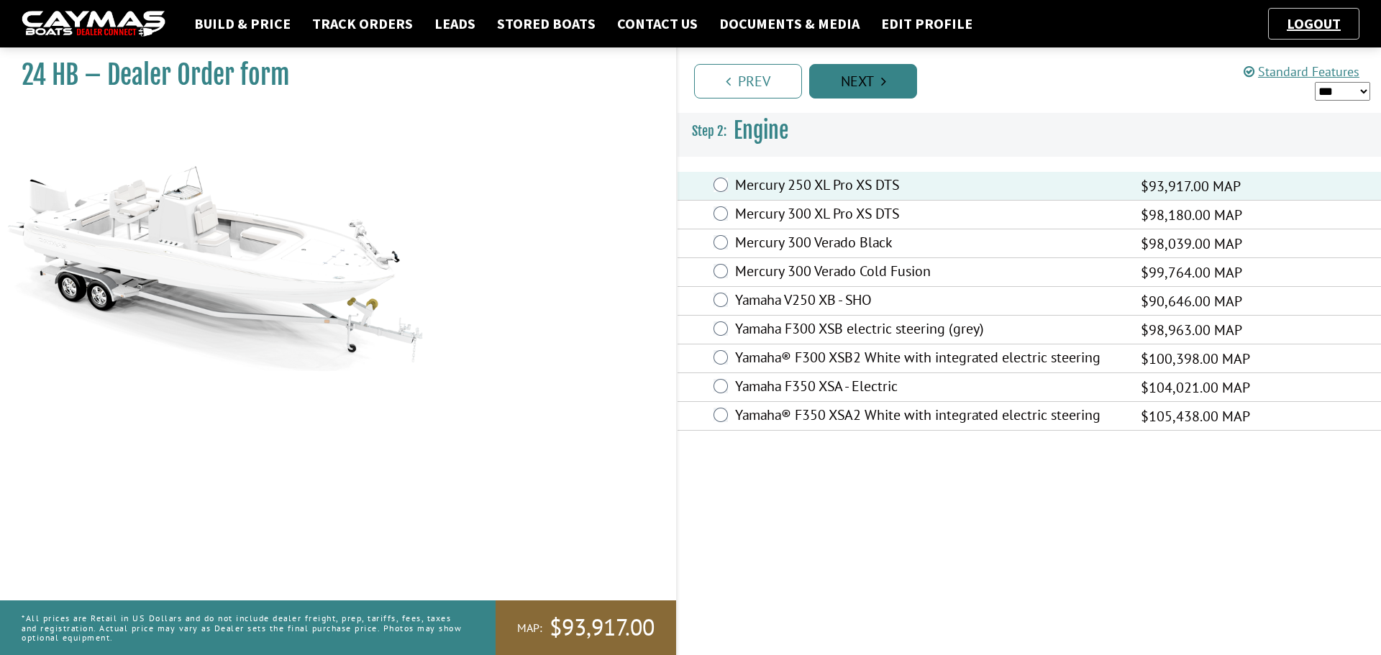
click at [867, 84] on link "Next" at bounding box center [863, 81] width 108 height 35
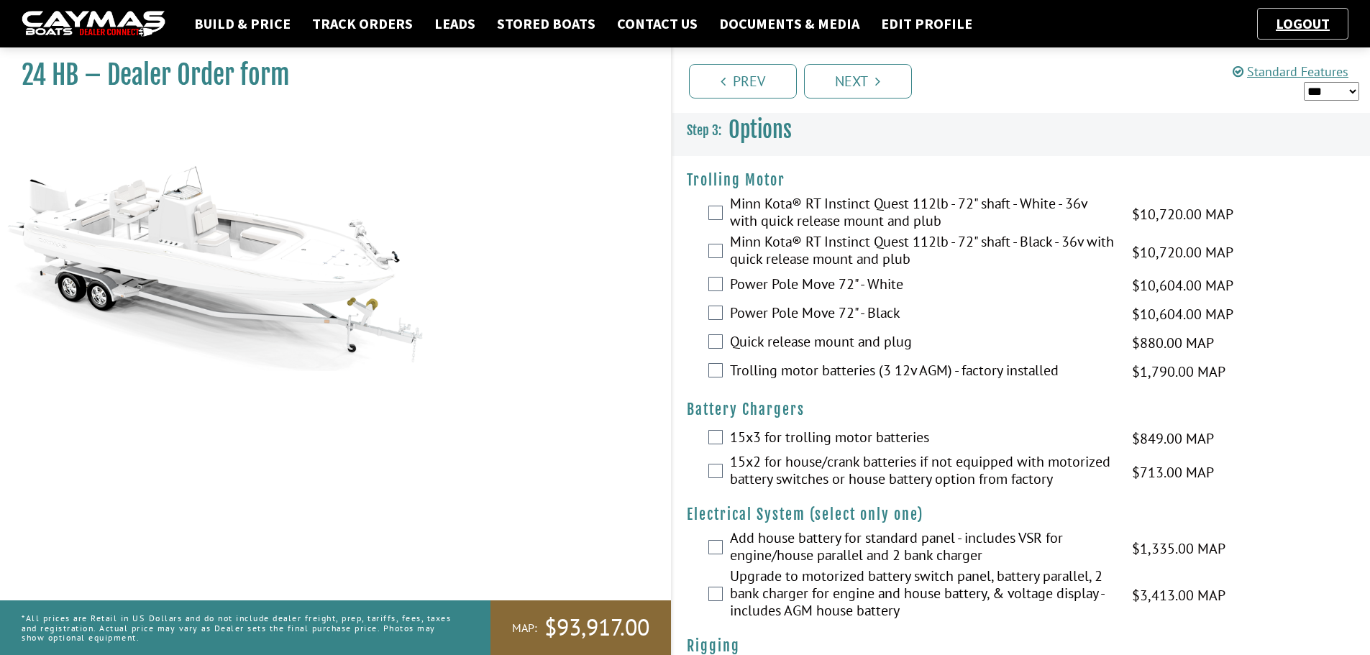
click at [781, 203] on label "Minn Kota® RT Instinct Quest 112lb - 72" shaft - White - 36v with quick release…" at bounding box center [922, 214] width 384 height 38
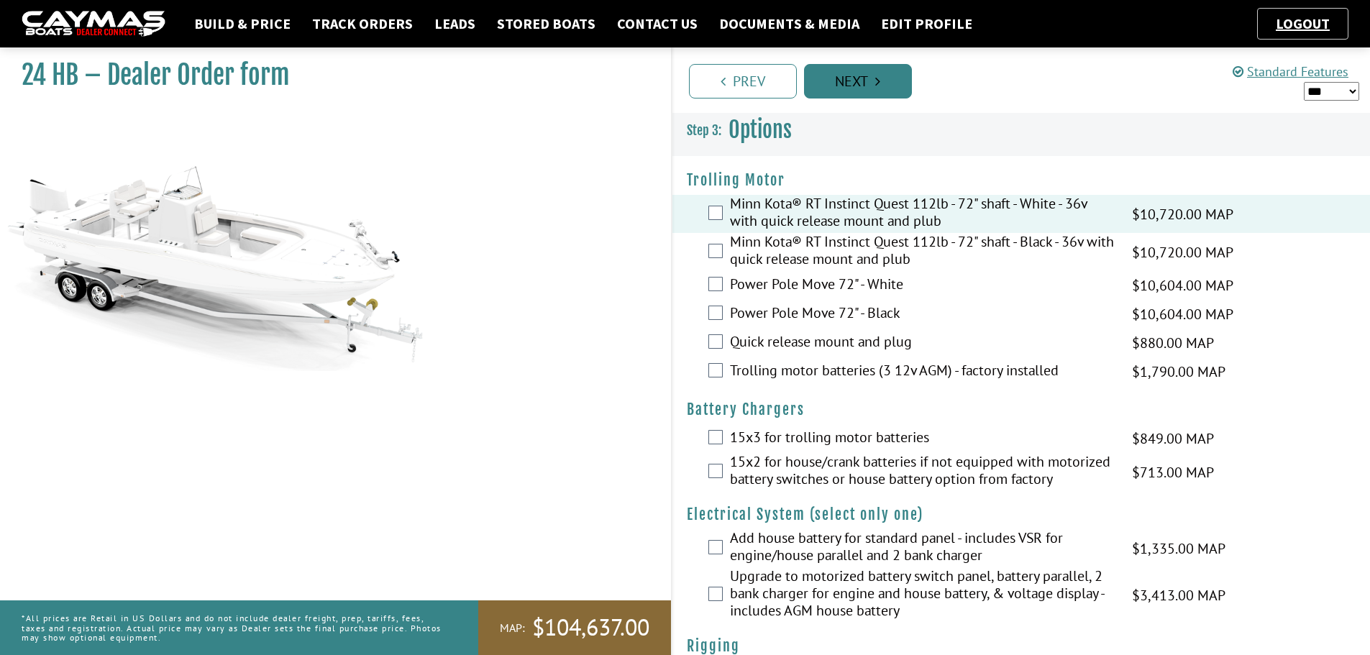
click at [842, 83] on link "Next" at bounding box center [858, 81] width 108 height 35
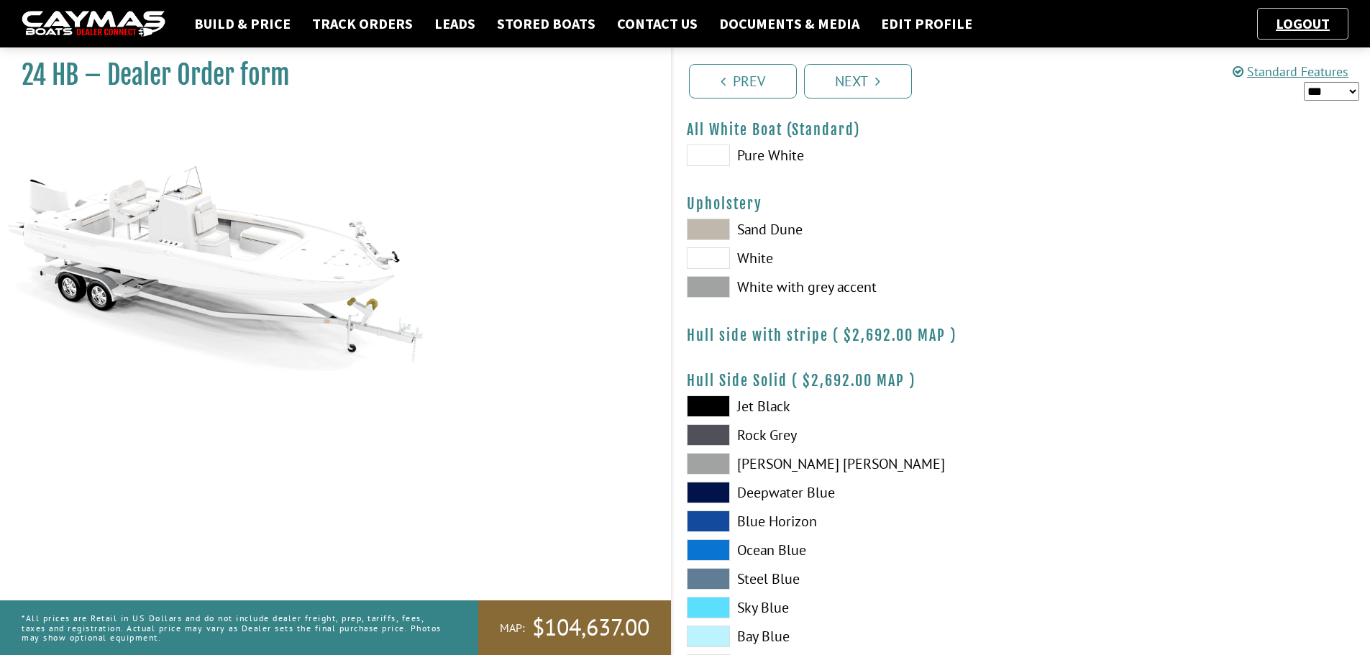
scroll to position [216, 0]
